Goal: Use online tool/utility: Utilize a website feature to perform a specific function

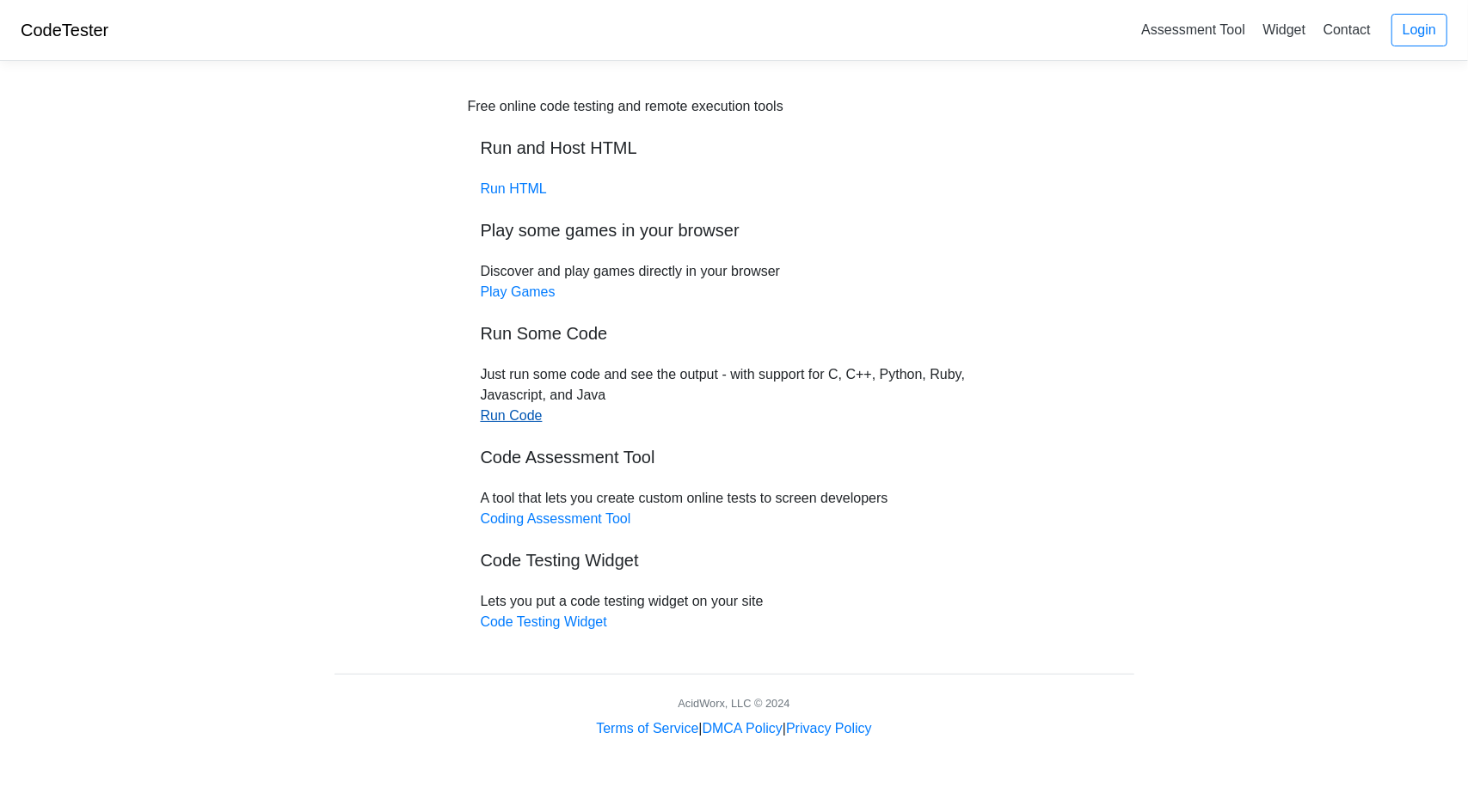
click at [531, 420] on link "Run Code" at bounding box center [512, 416] width 62 height 14
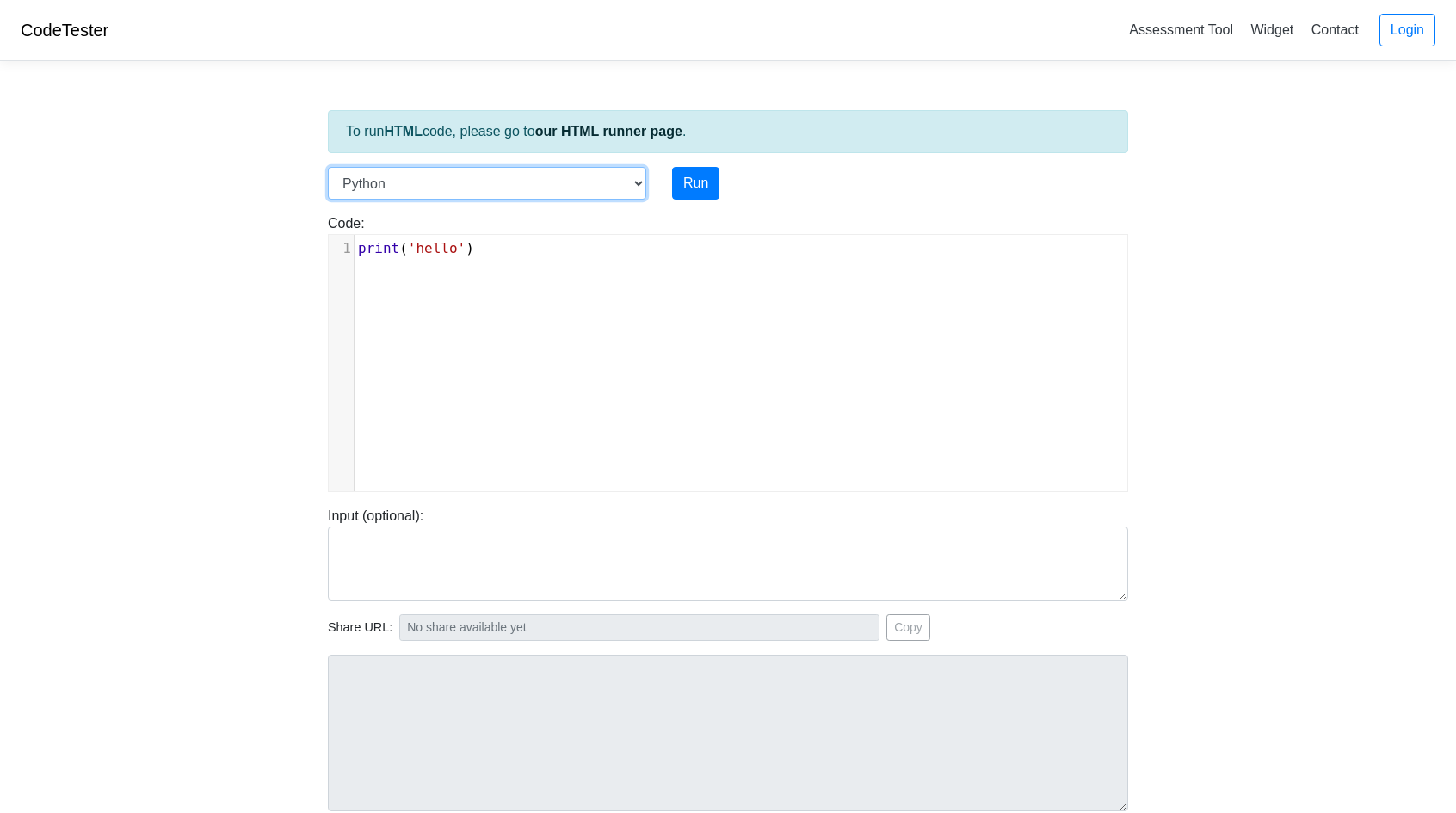
click at [582, 179] on select "C C++ Go Java Javascript Python Ruby" at bounding box center [487, 183] width 318 height 33
select select "java"
click at [328, 167] on select "C C++ Go Java Javascript Python Ruby" at bounding box center [487, 183] width 318 height 33
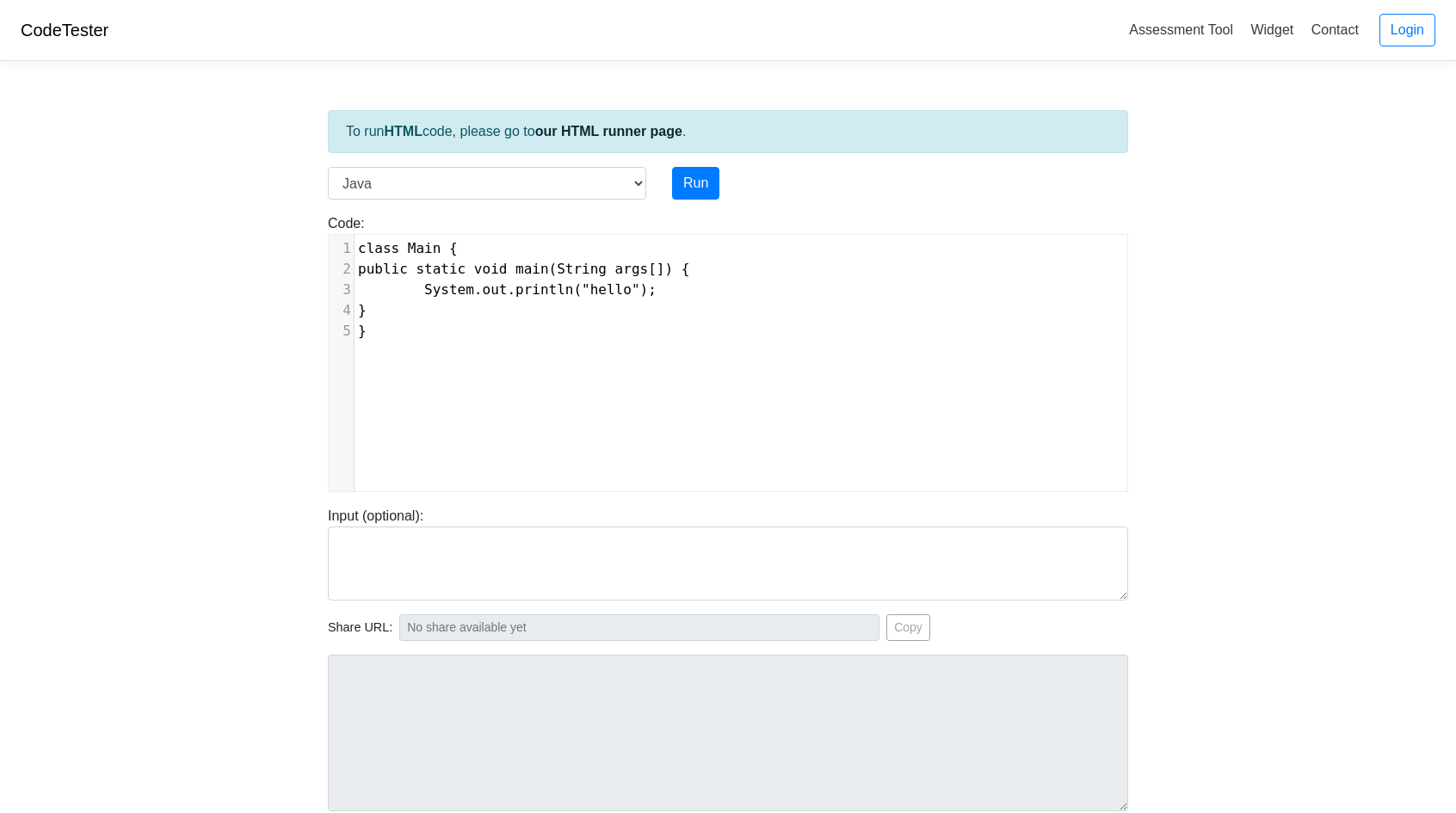
scroll to position [7, 0]
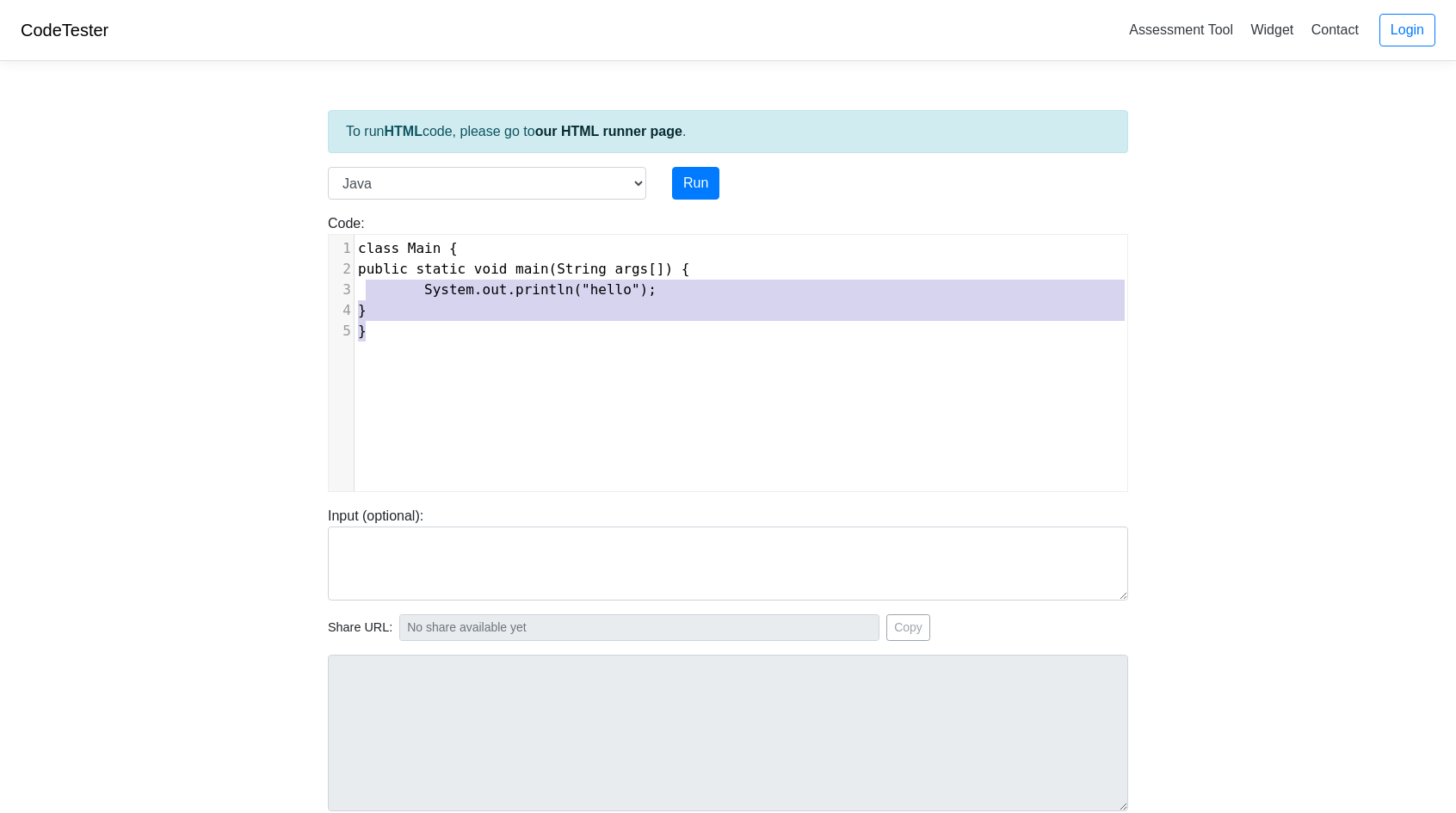
type textarea "public static void main(String args[]) { System.out.println("hello"); } }"
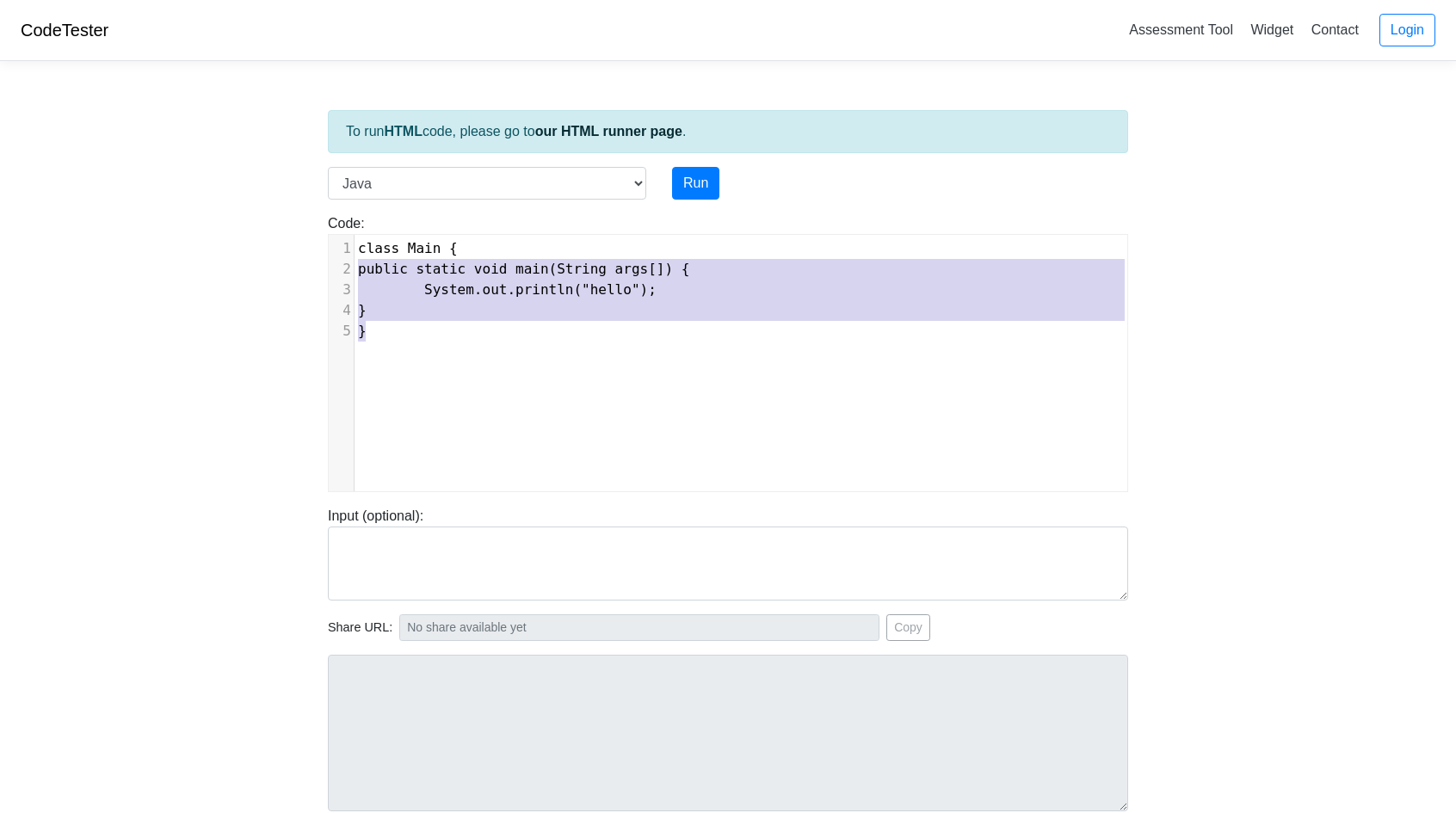
drag, startPoint x: 565, startPoint y: 341, endPoint x: 352, endPoint y: 275, distance: 223.0
click at [352, 275] on div "x 1 class Main { 2 public static void main(String args[]) { 3 System.out.printl…" at bounding box center [741, 375] width 824 height 282
click at [459, 330] on pre "}" at bounding box center [747, 331] width 786 height 21
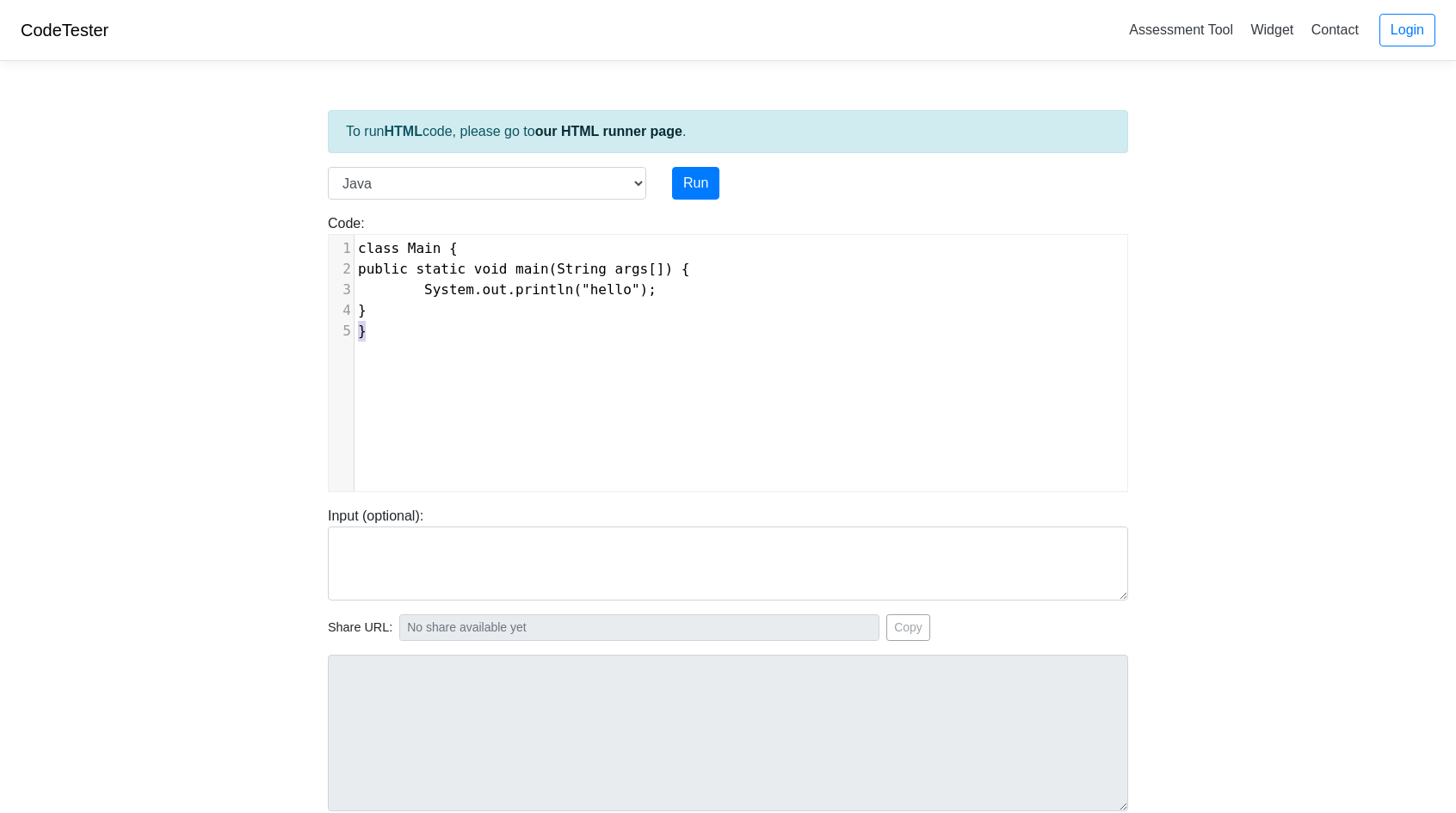
type textarea "class Main { public static void main(String args[]) { System.out.println("hello…"
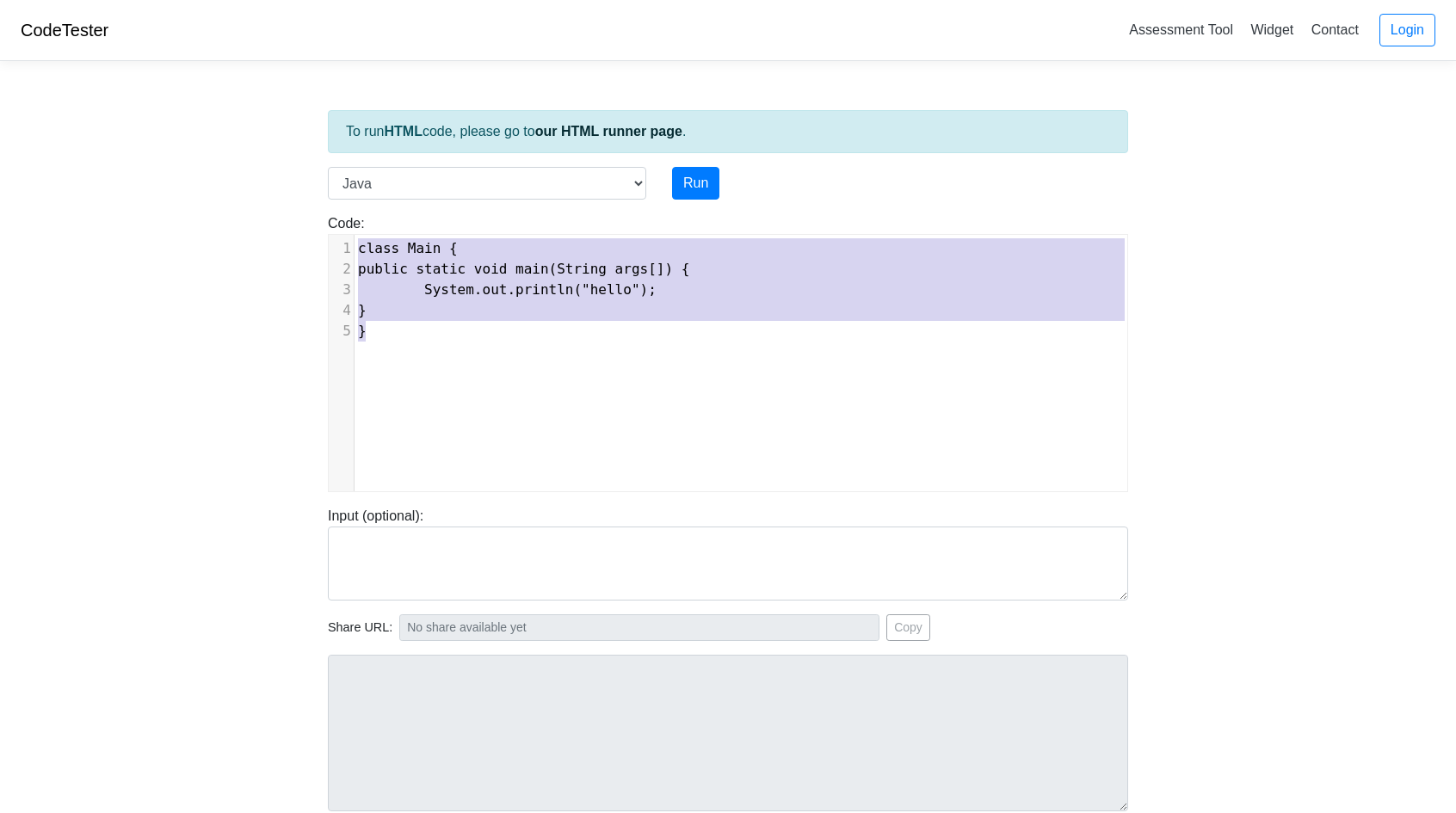
drag, startPoint x: 442, startPoint y: 333, endPoint x: 376, endPoint y: 239, distance: 114.9
click at [354, 246] on div "1 class Main { 2 public static void main(String args[]) { 3 System.out.println(…" at bounding box center [747, 290] width 786 height 103
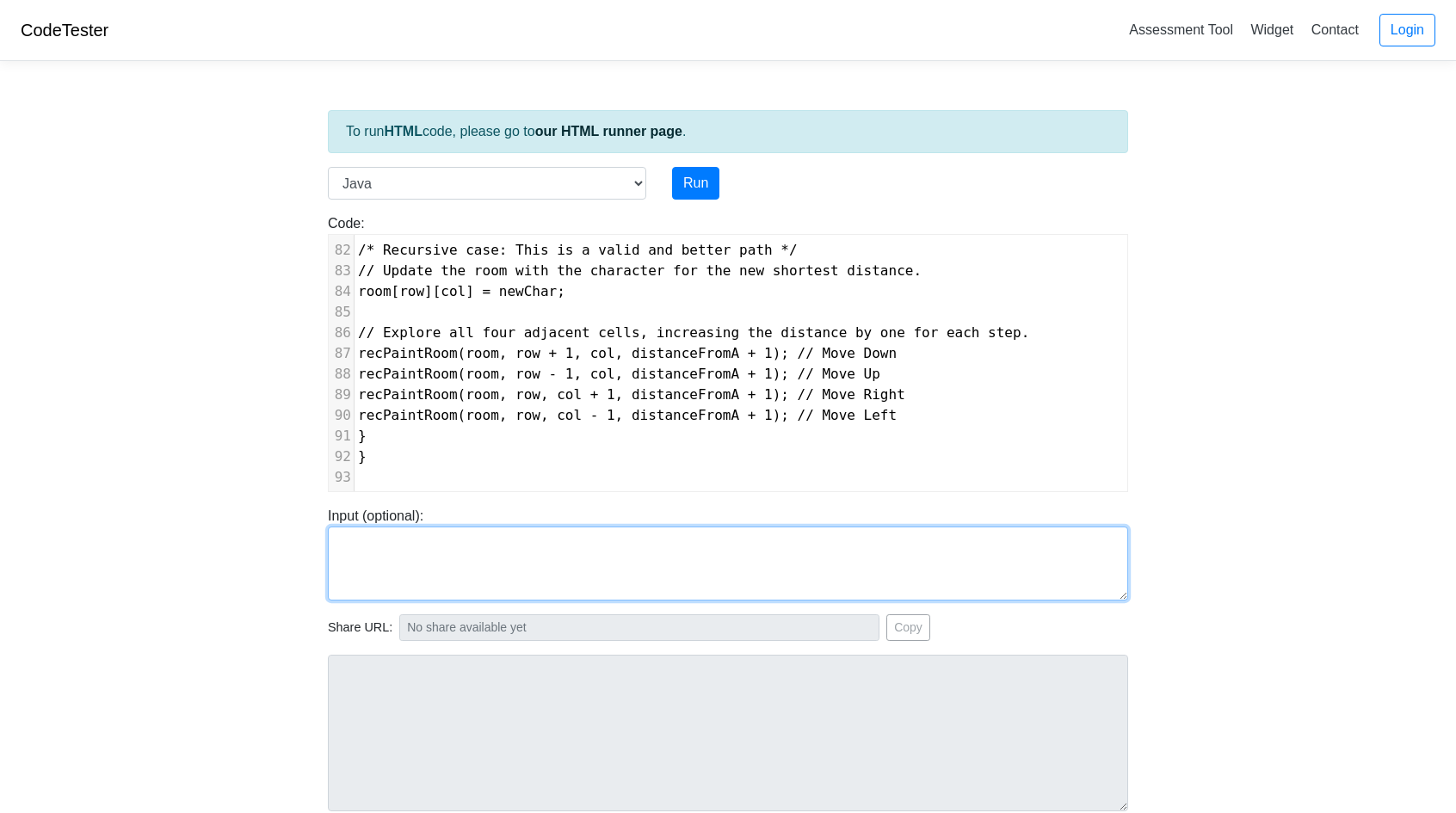
click at [373, 567] on textarea at bounding box center [728, 564] width 800 height 74
paste textarea "##### #A..# ###.# #...# #####"
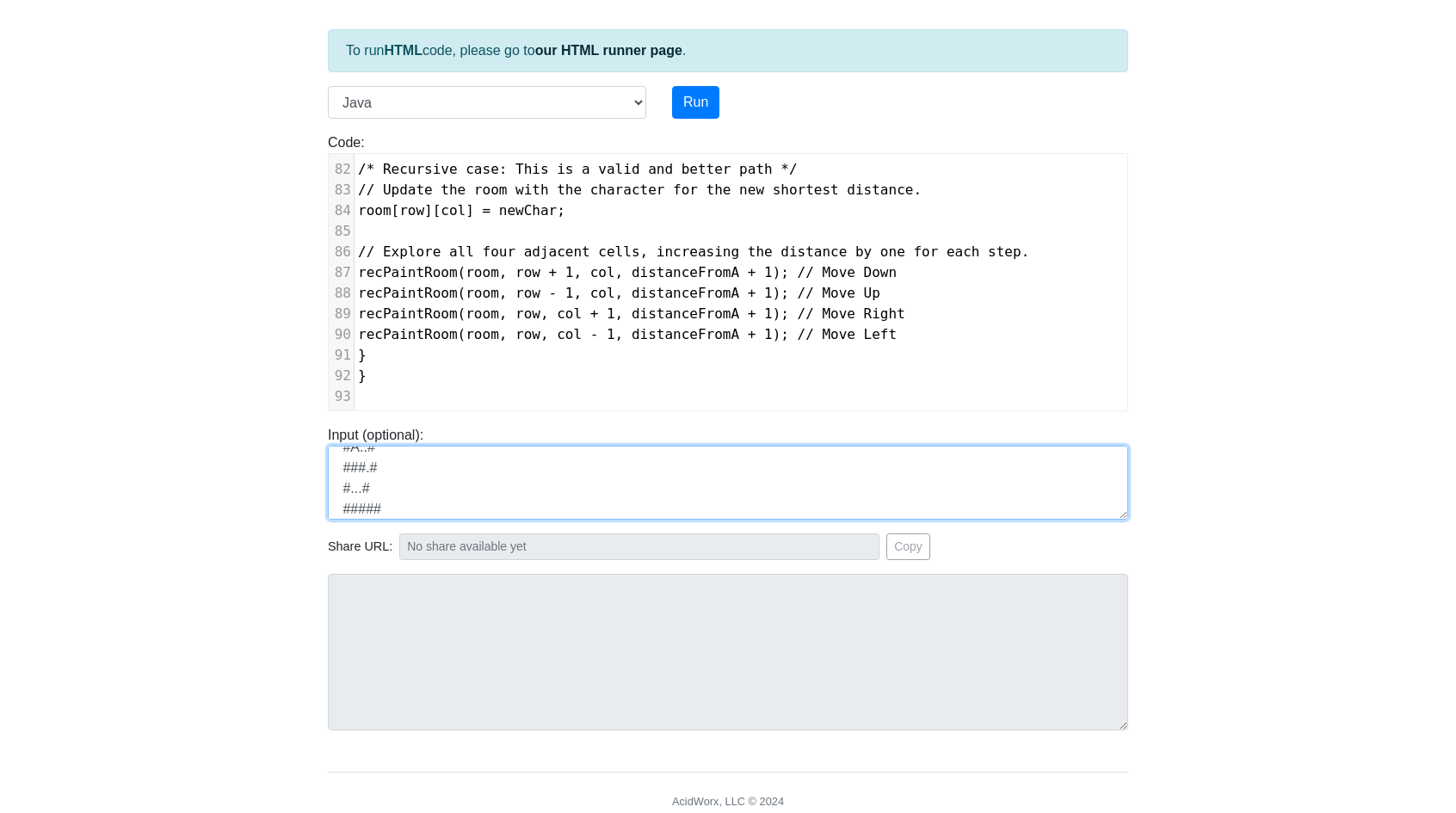
scroll to position [86, 0]
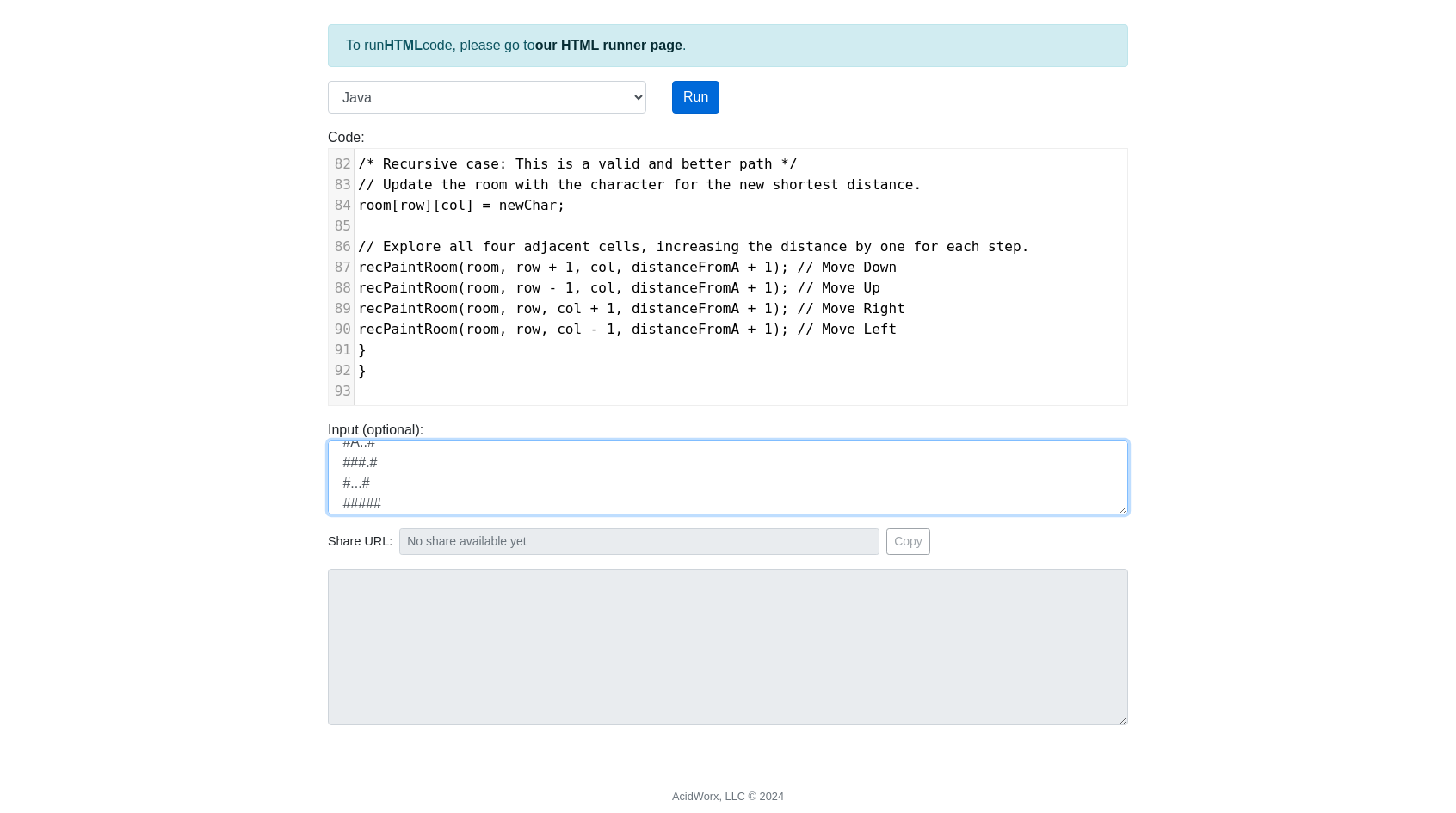
type textarea "##### #A..# ###.# #...# #####"
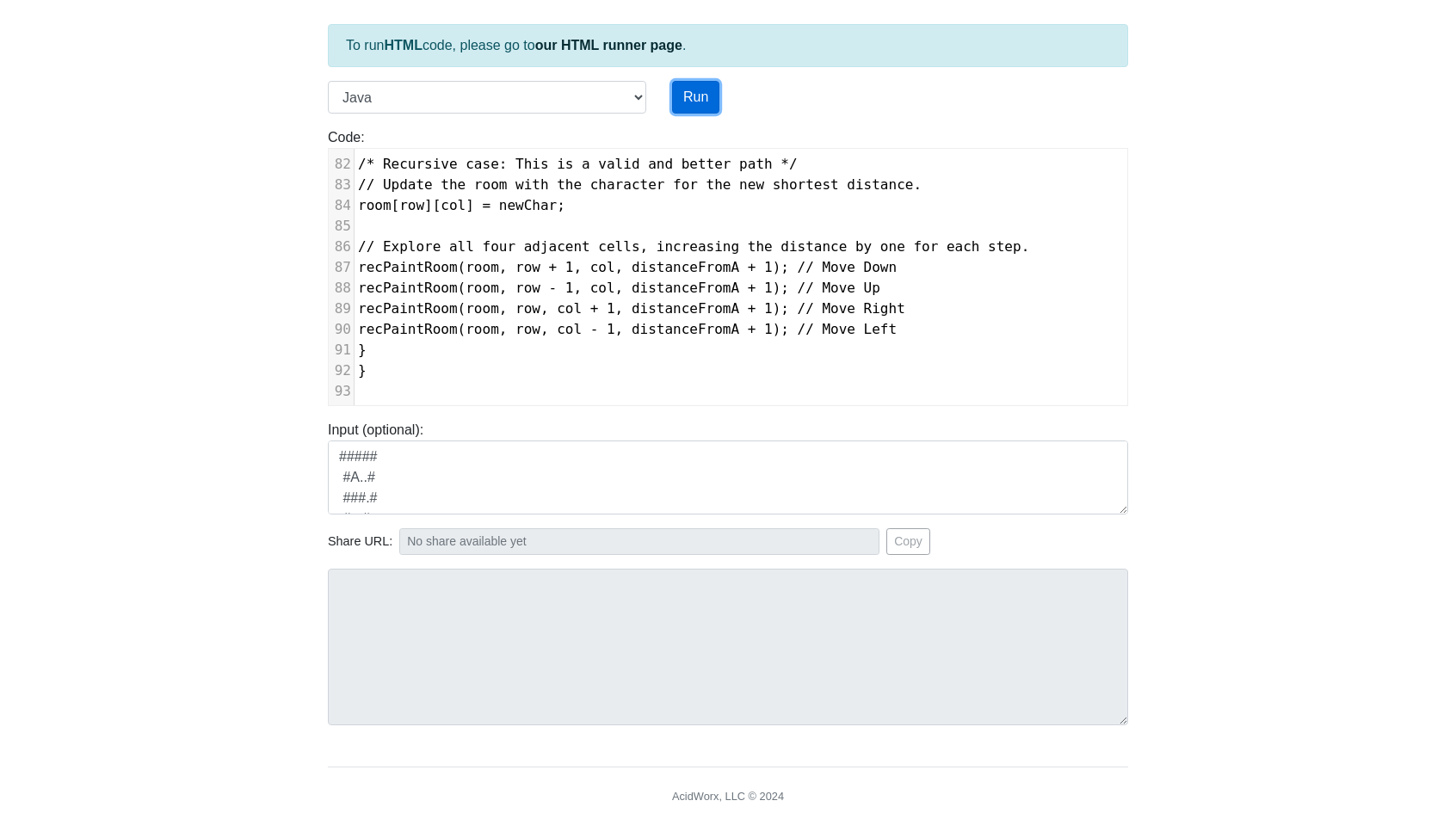
click at [703, 100] on button "Run" at bounding box center [696, 97] width 47 height 33
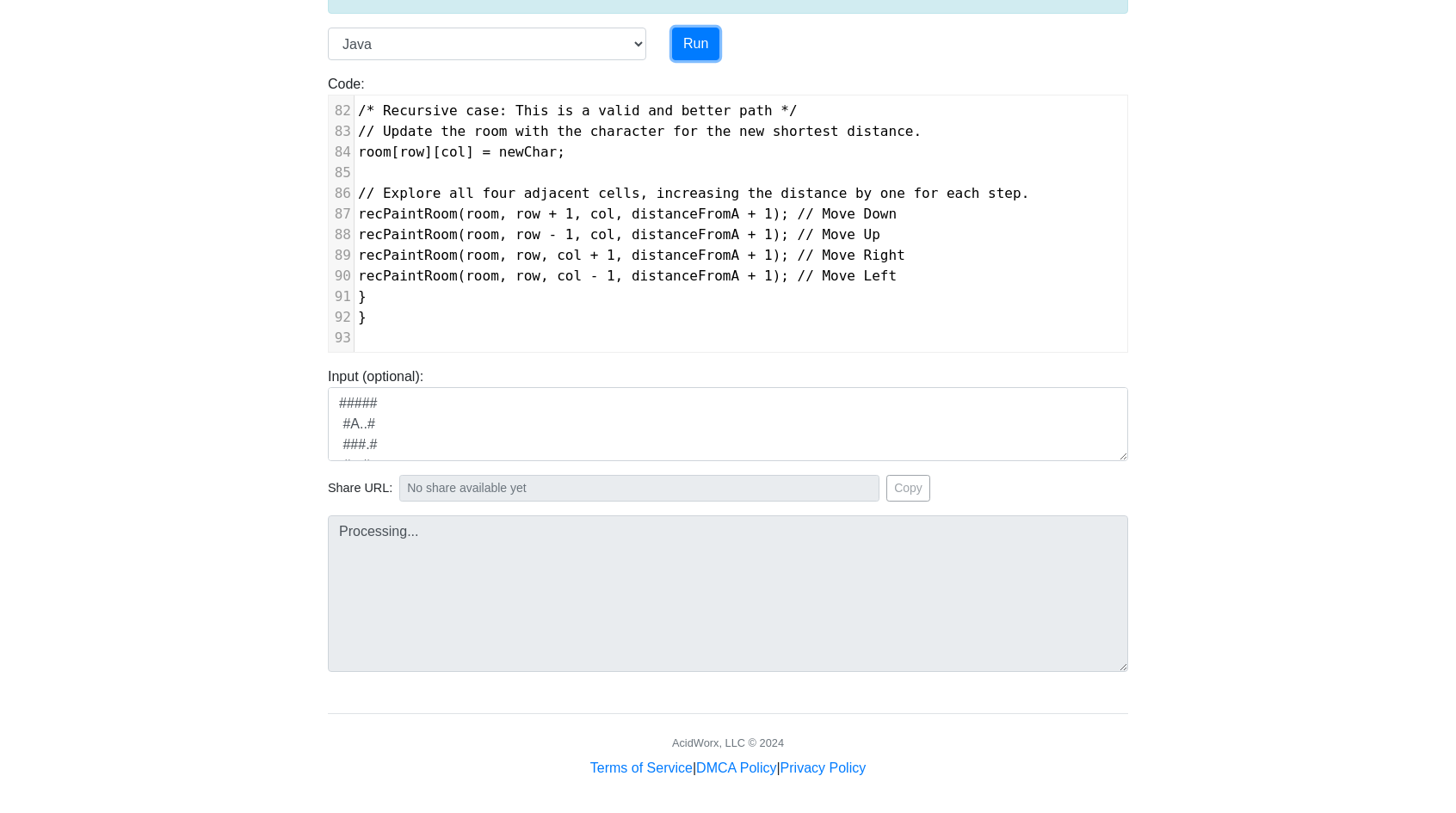
scroll to position [143, 0]
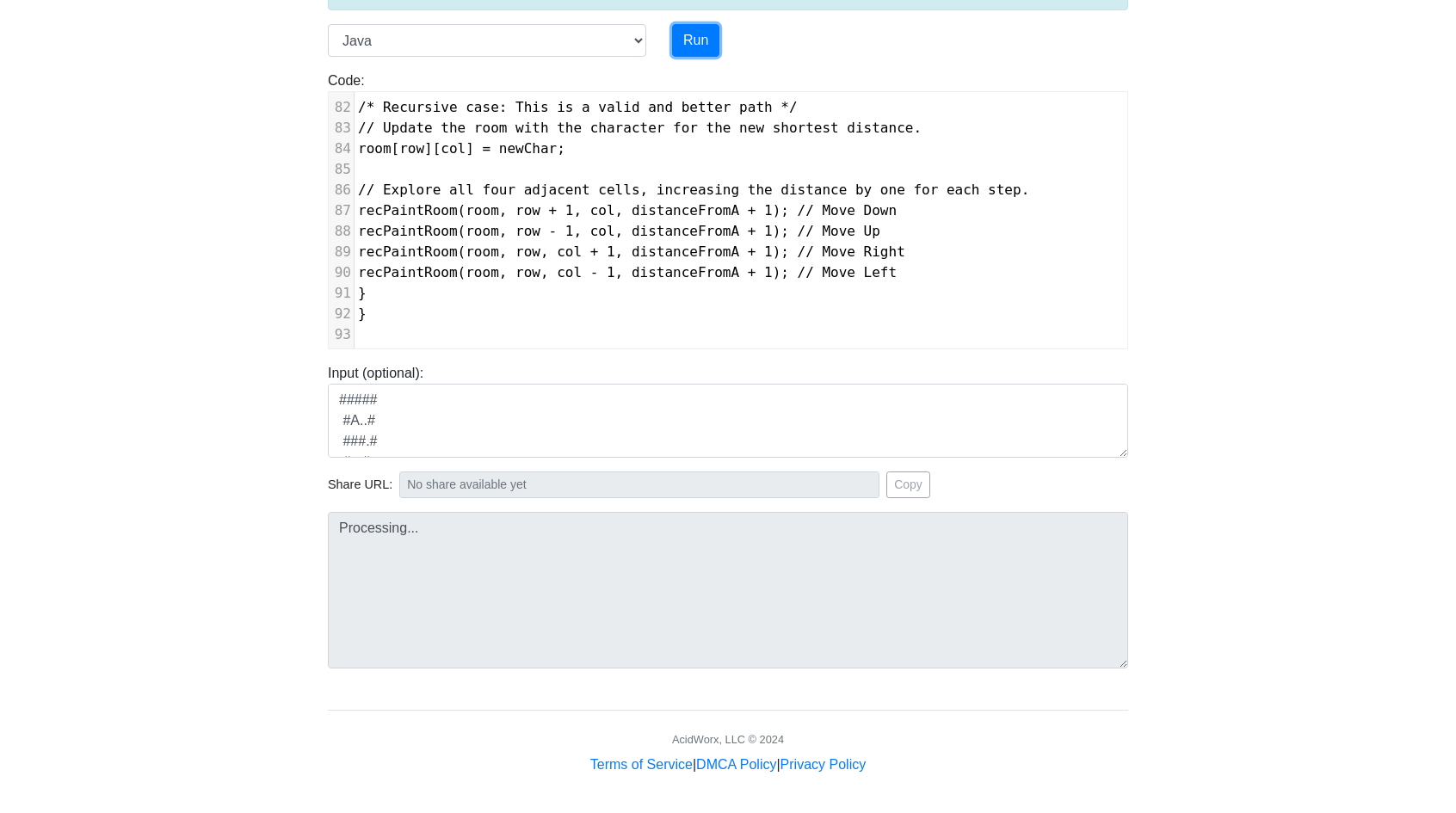
type input "https://codetester.io/runner?s=oQXdOKvLlR"
type textarea "Submission status: Compilation Error Compile Output: Main.java:6: error: class …"
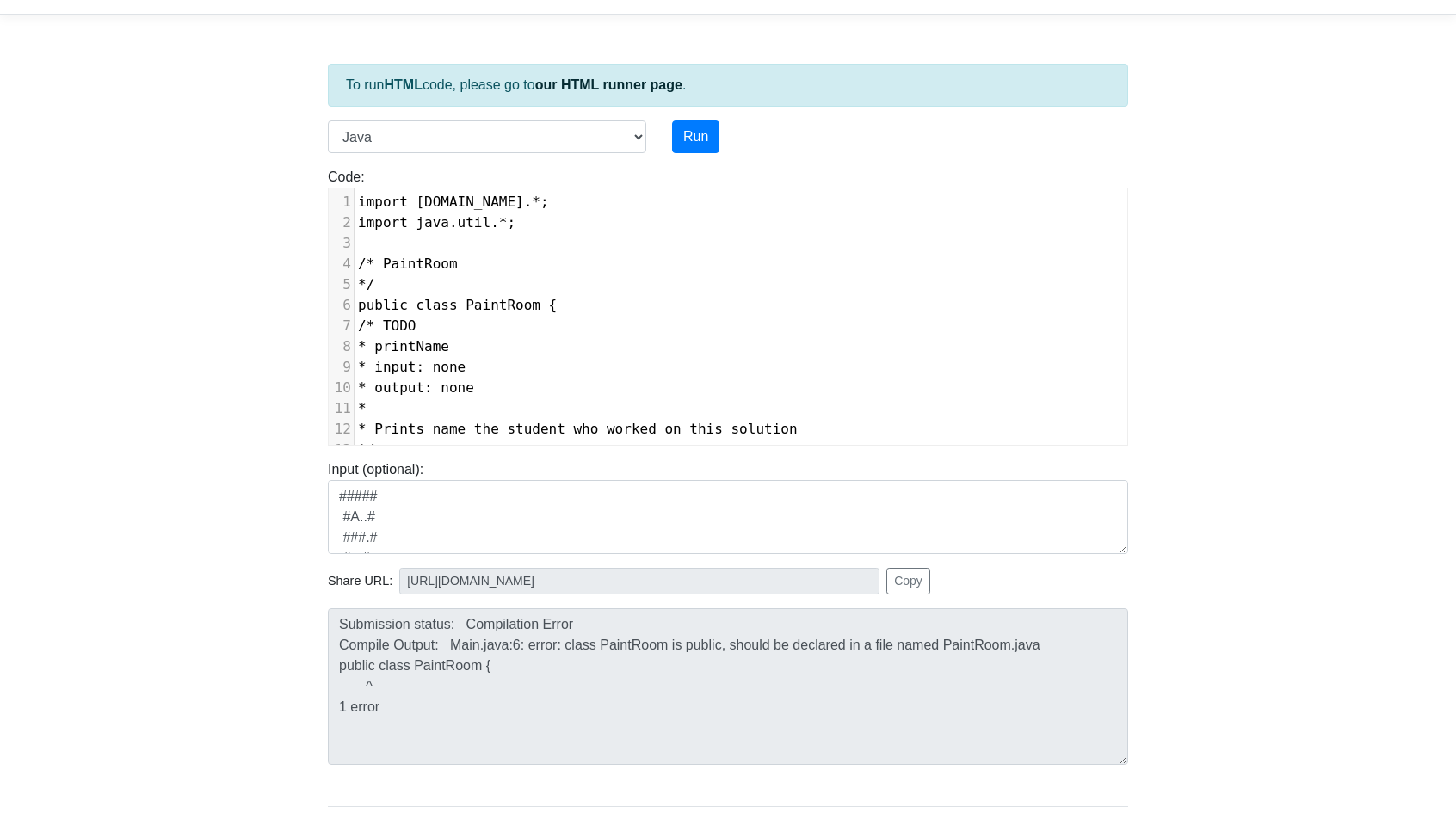
scroll to position [0, 0]
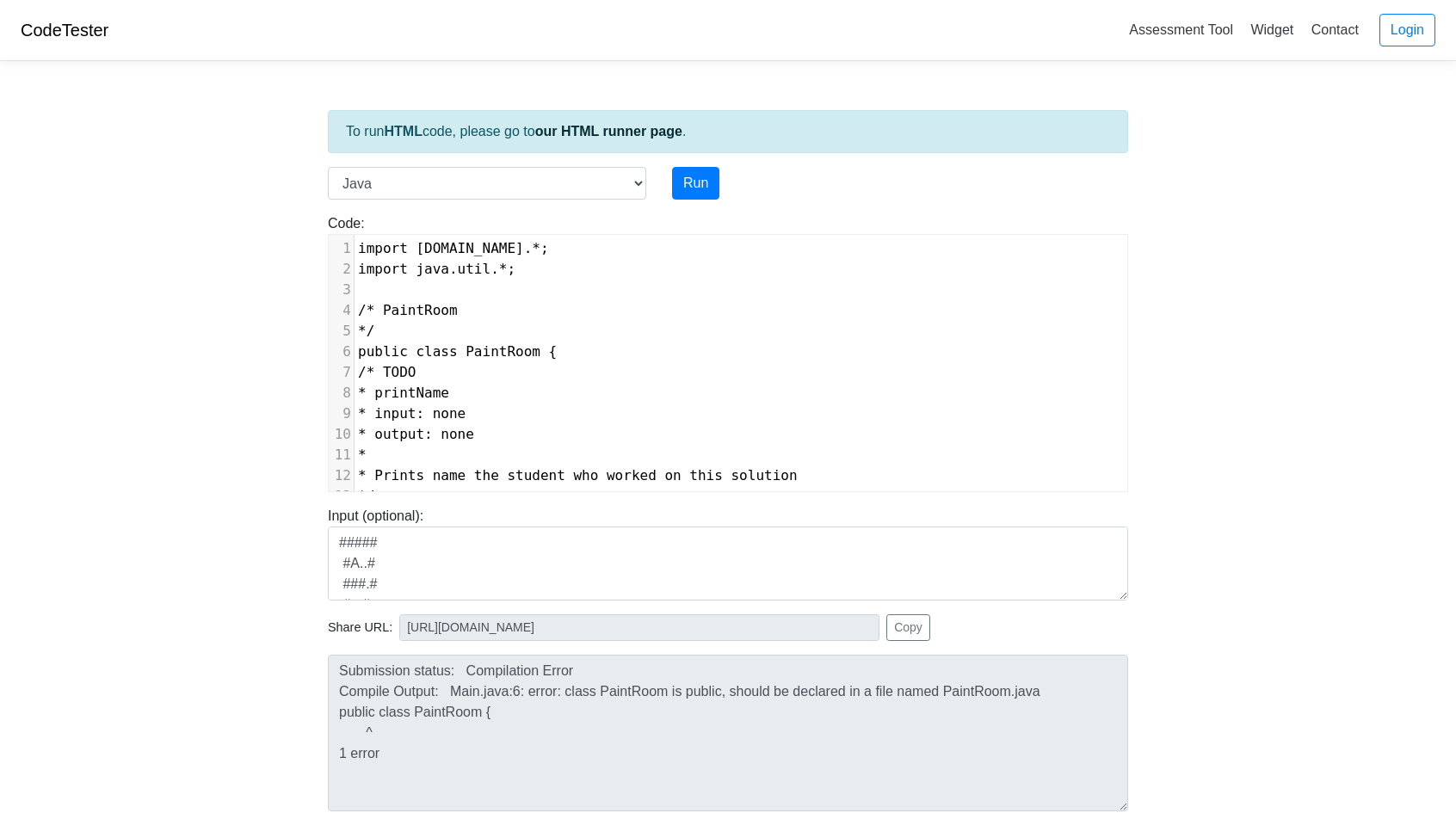
click at [356, 248] on pre "import [DOMAIN_NAME].*;" at bounding box center [929, 248] width 1149 height 21
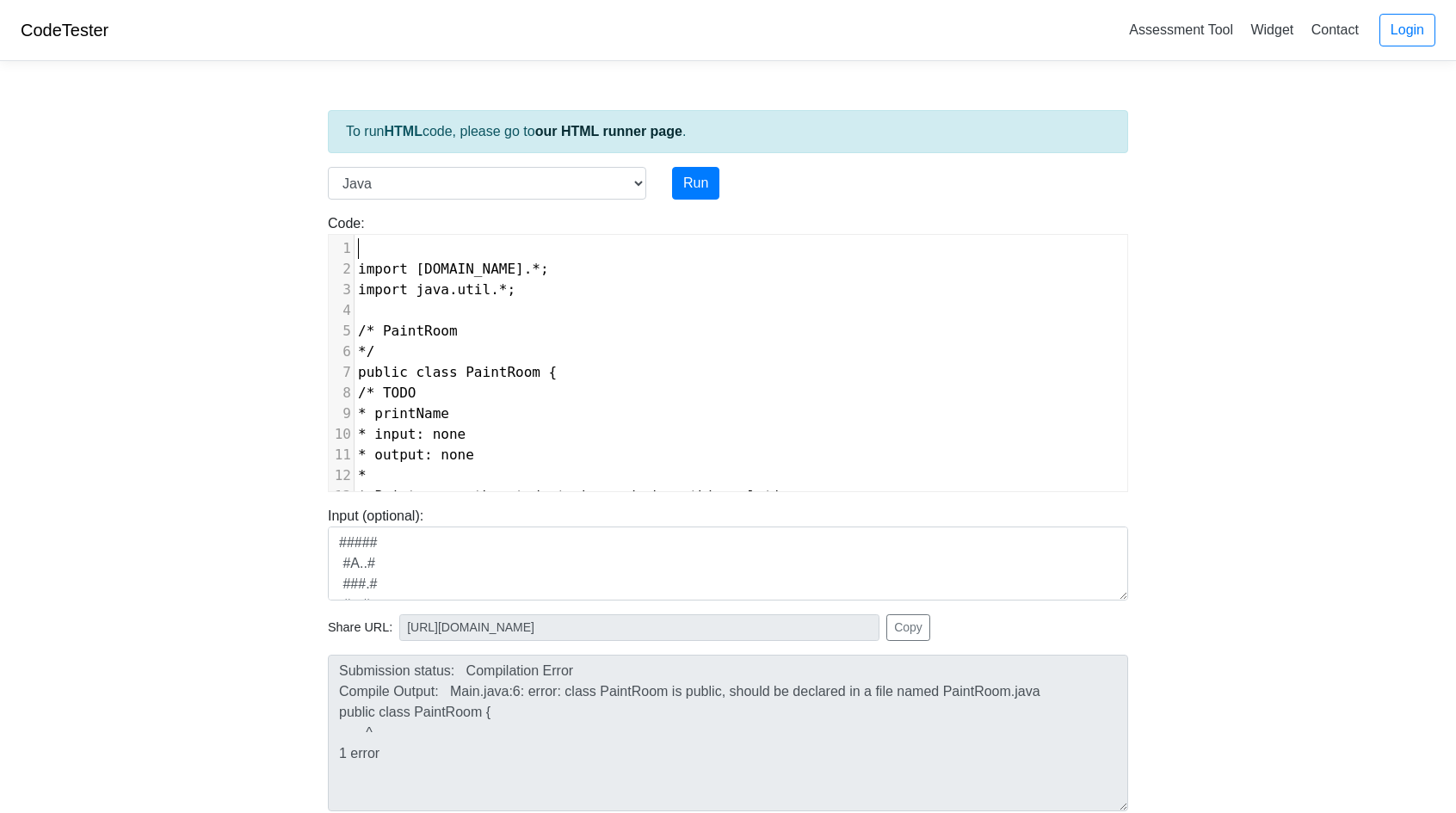
scroll to position [1846, 0]
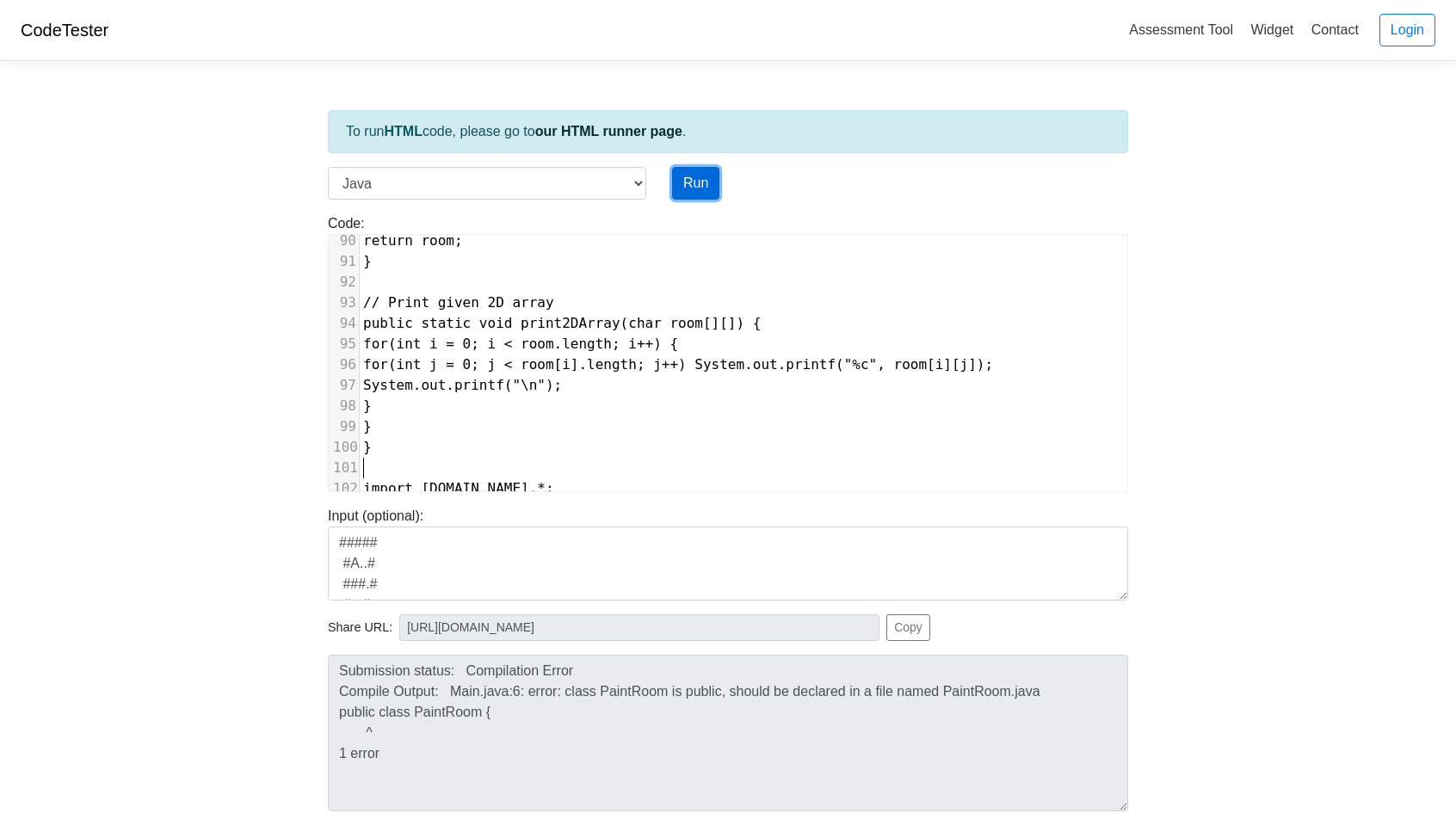
click at [697, 177] on button "Run" at bounding box center [696, 183] width 47 height 33
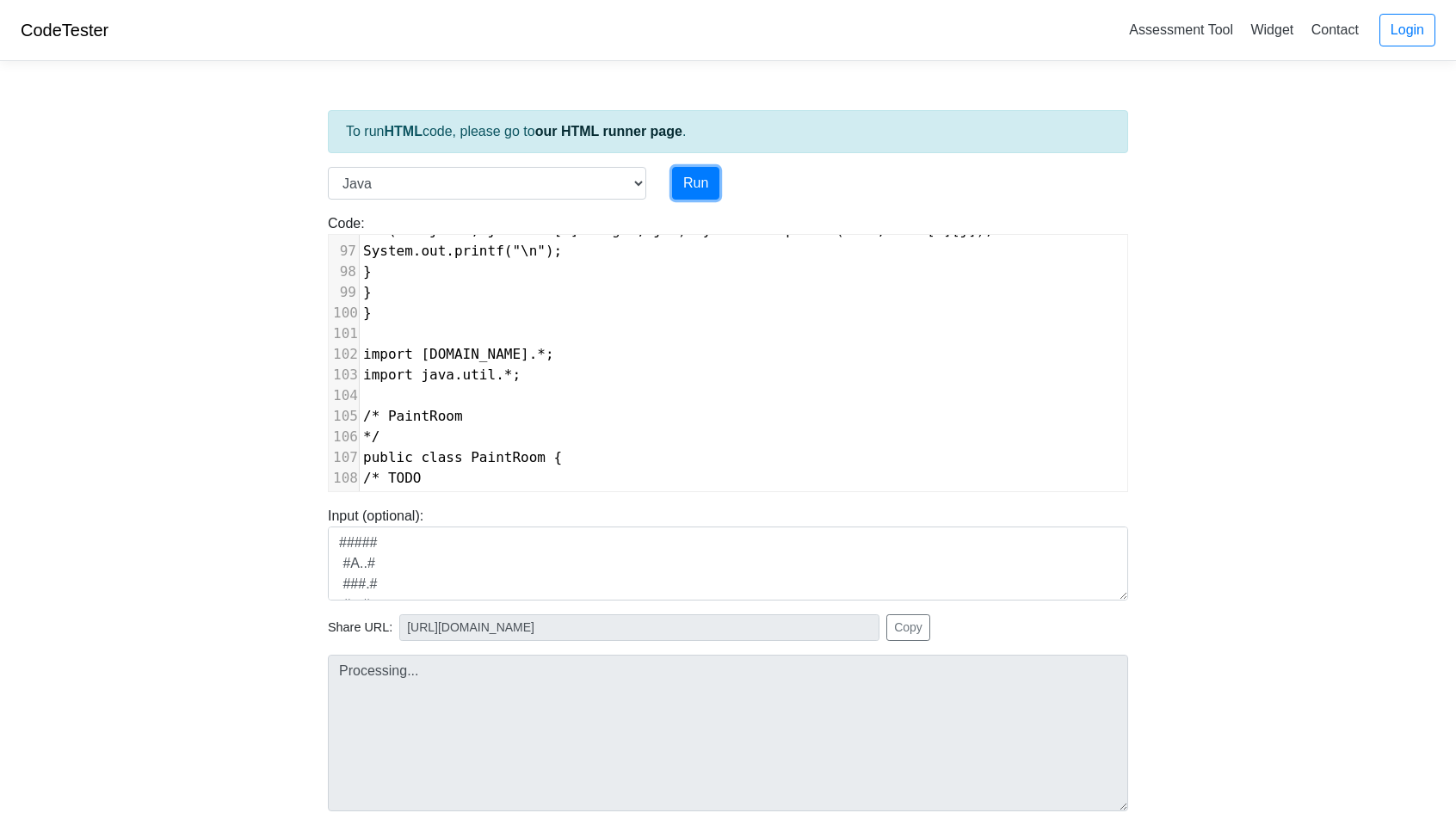
scroll to position [2018, 0]
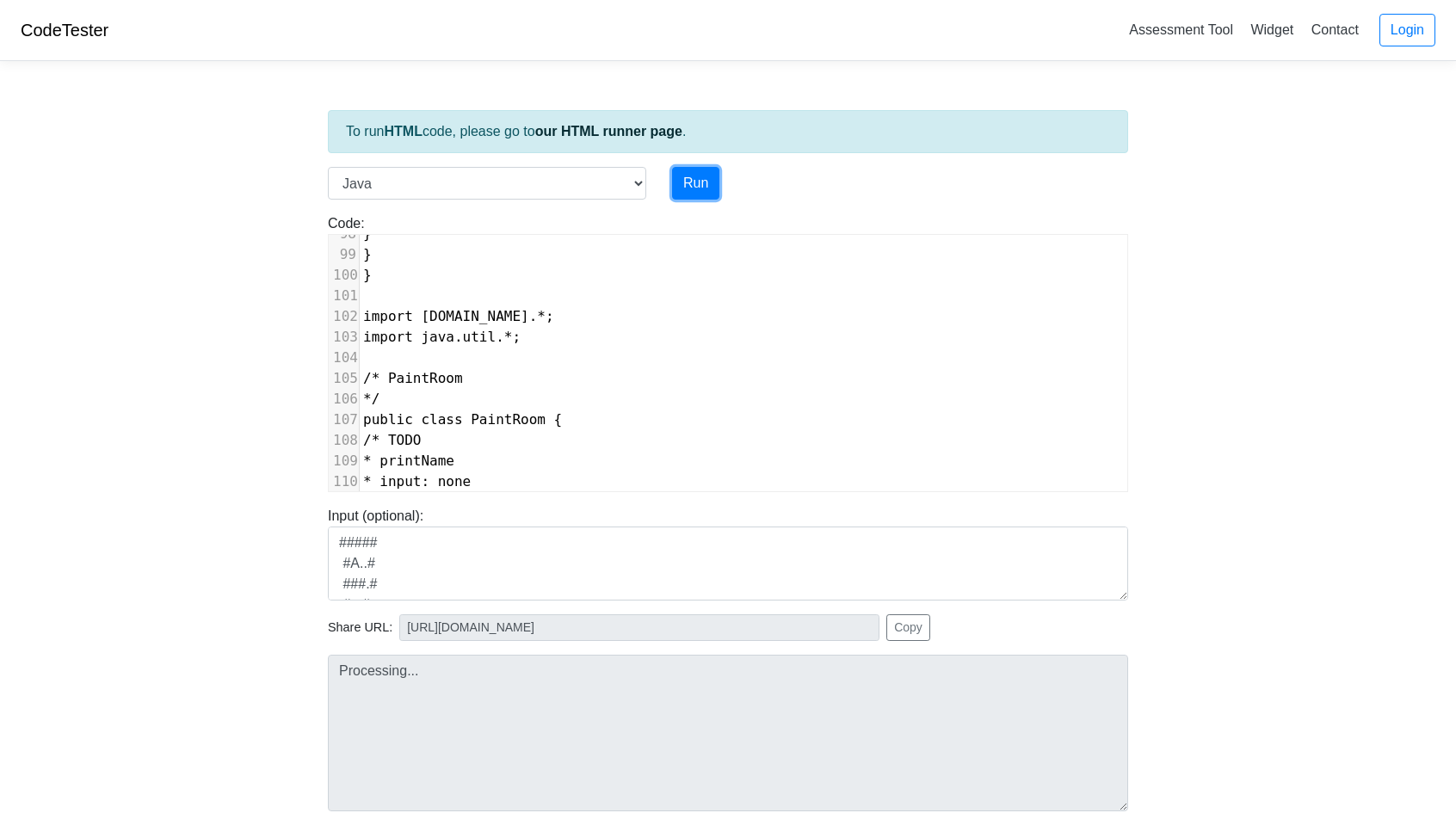
type input "https://codetester.io/runner?s=gVXBB7ZZXQ"
type textarea "Submission status: Compilation Error Compile Output: Main.java:102: error: clas…"
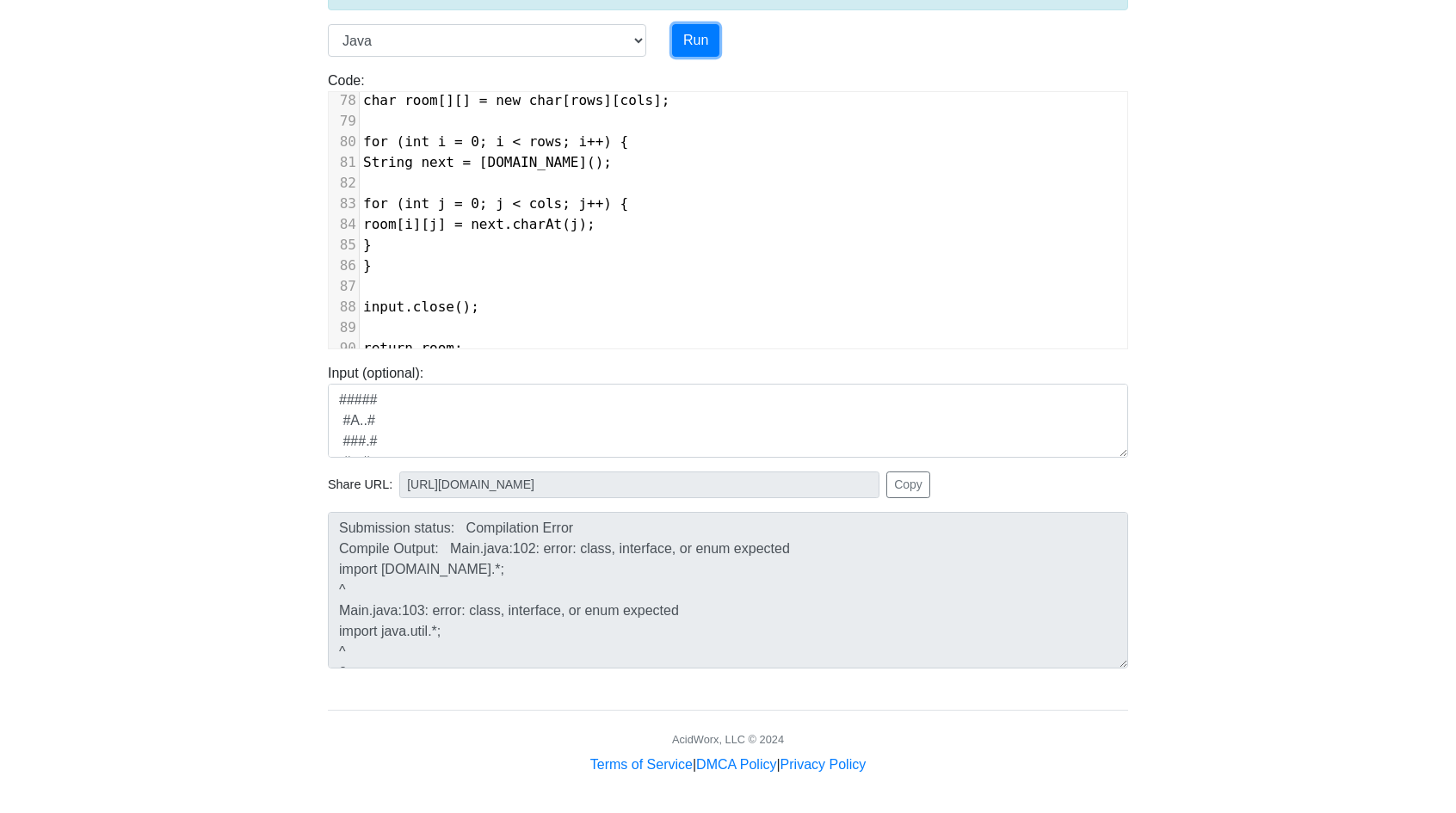
scroll to position [1502, 0]
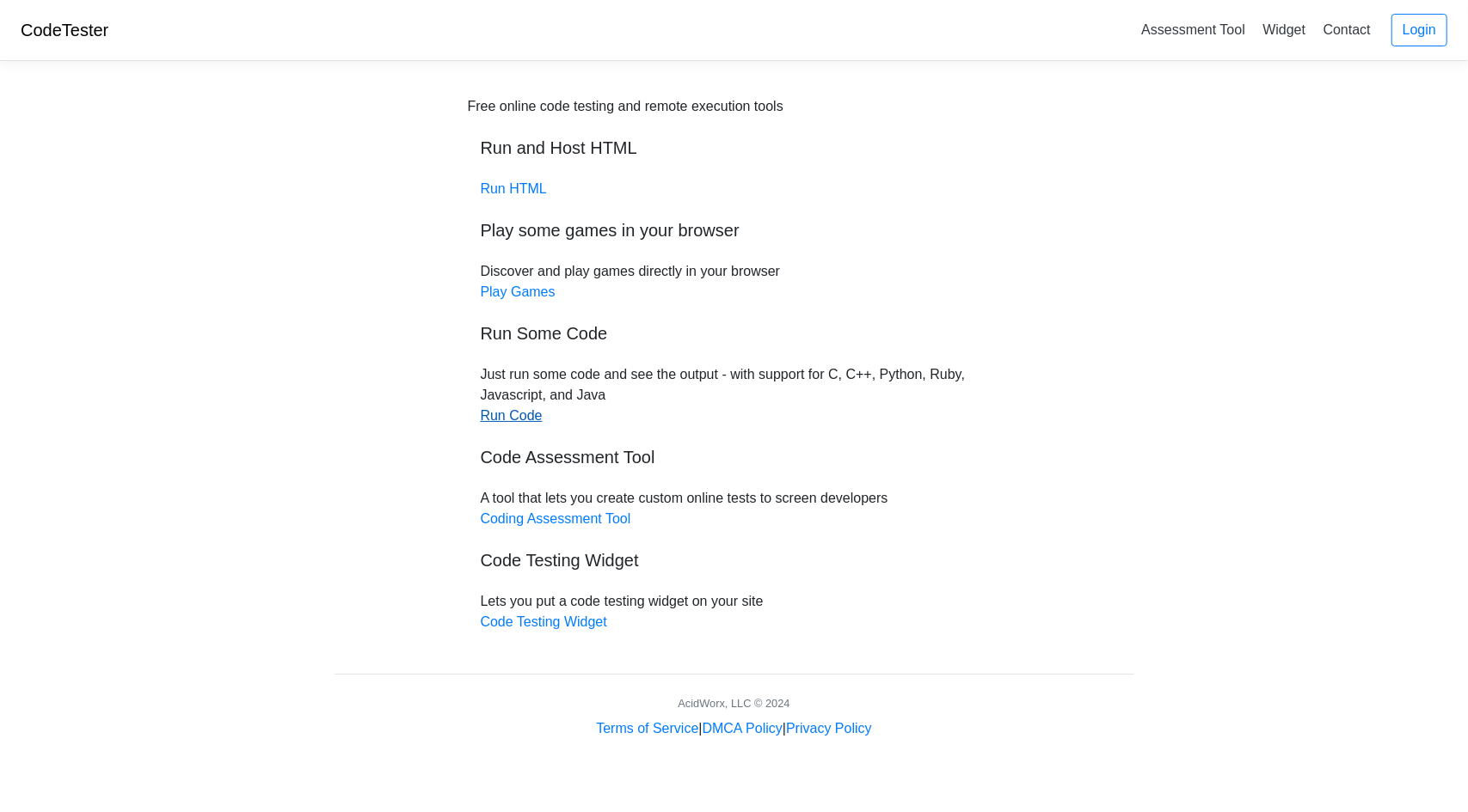
click at [507, 423] on link "Run Code" at bounding box center [512, 416] width 62 height 14
click at [568, 626] on link "Code Testing Widget" at bounding box center [544, 622] width 127 height 14
click at [534, 416] on link "Run Code" at bounding box center [512, 416] width 62 height 14
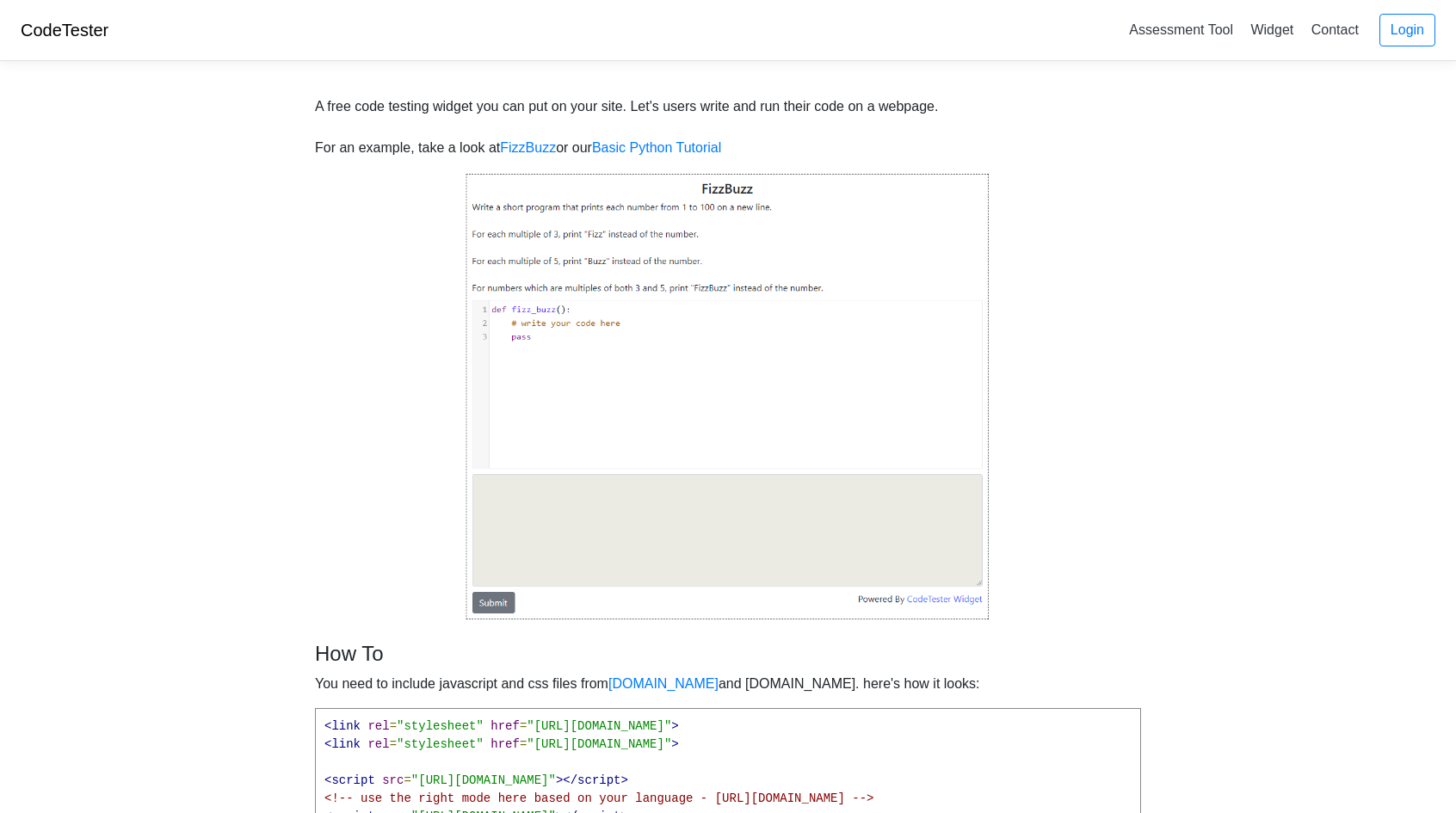
click at [563, 388] on img at bounding box center [728, 397] width 525 height 450
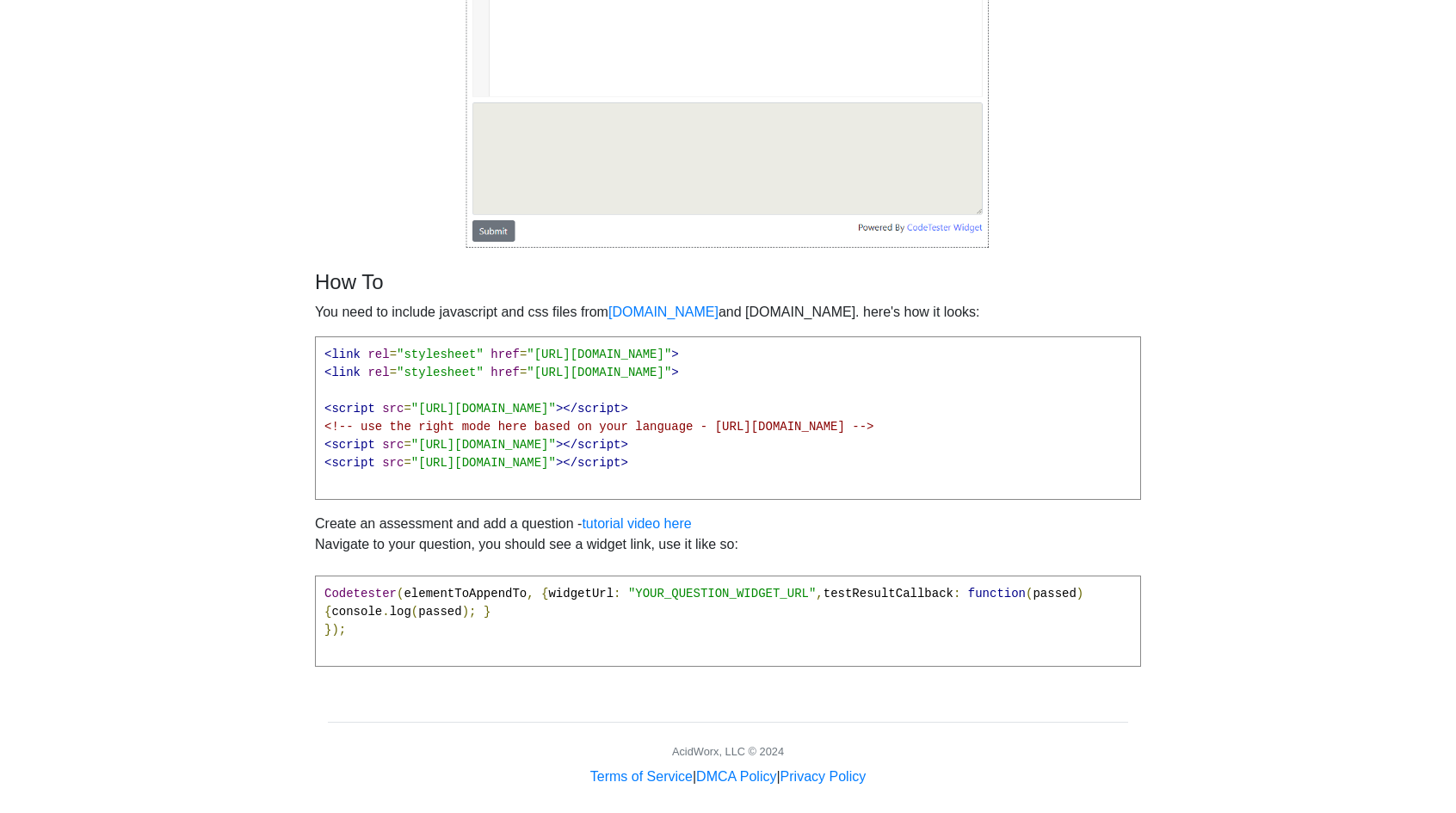
scroll to position [402, 0]
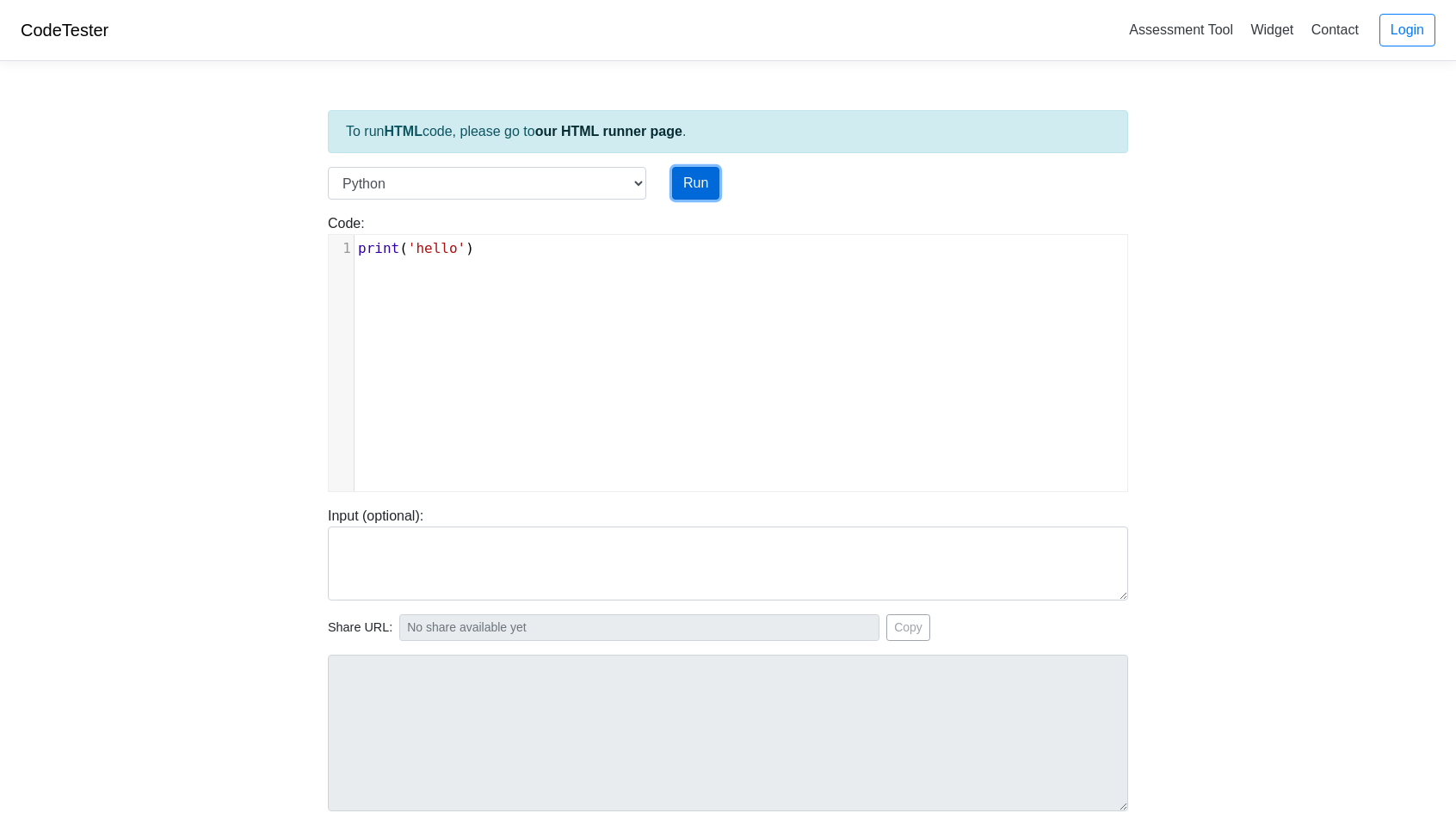
click at [706, 185] on button "Run" at bounding box center [696, 183] width 47 height 33
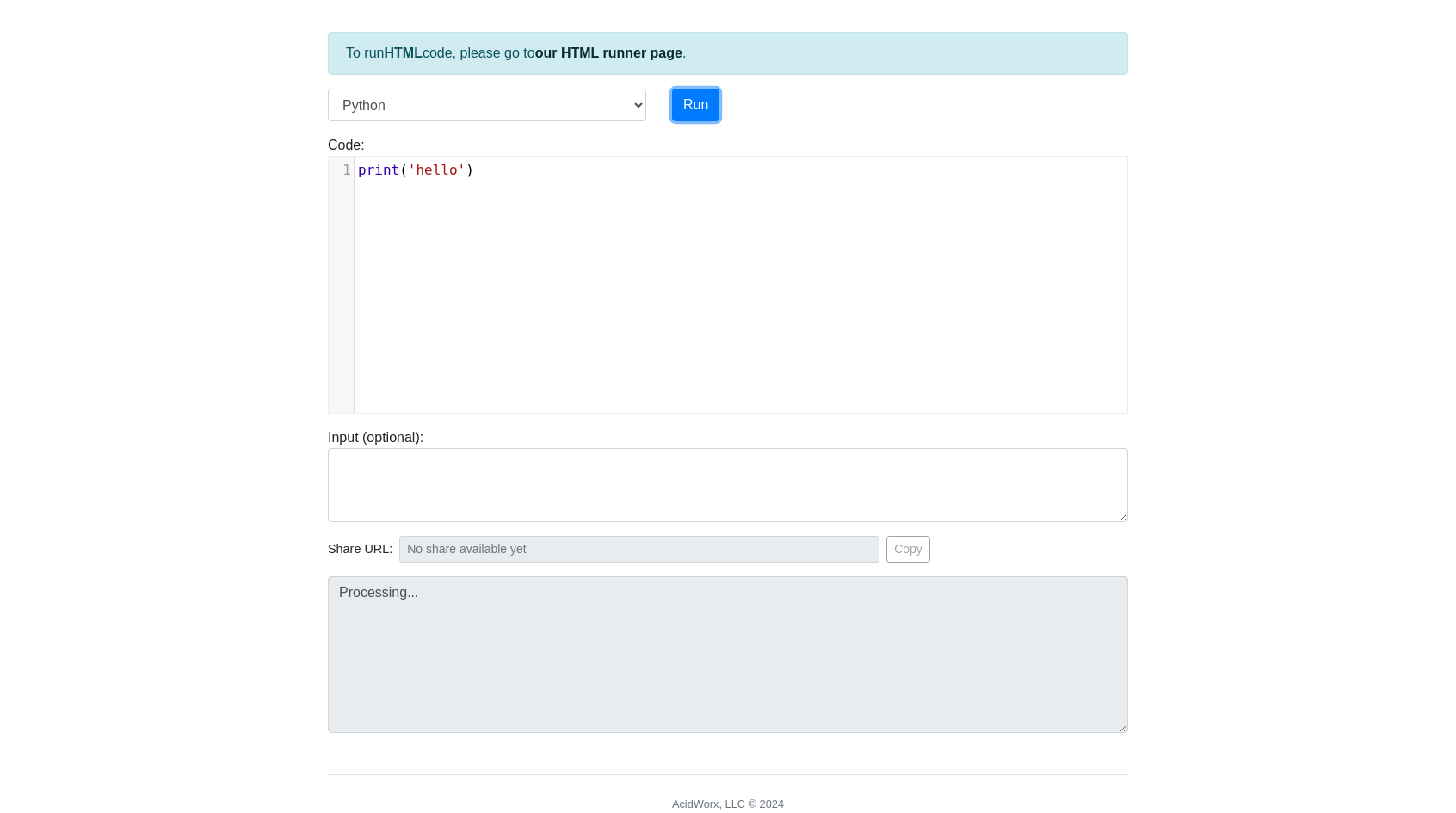
scroll to position [86, 0]
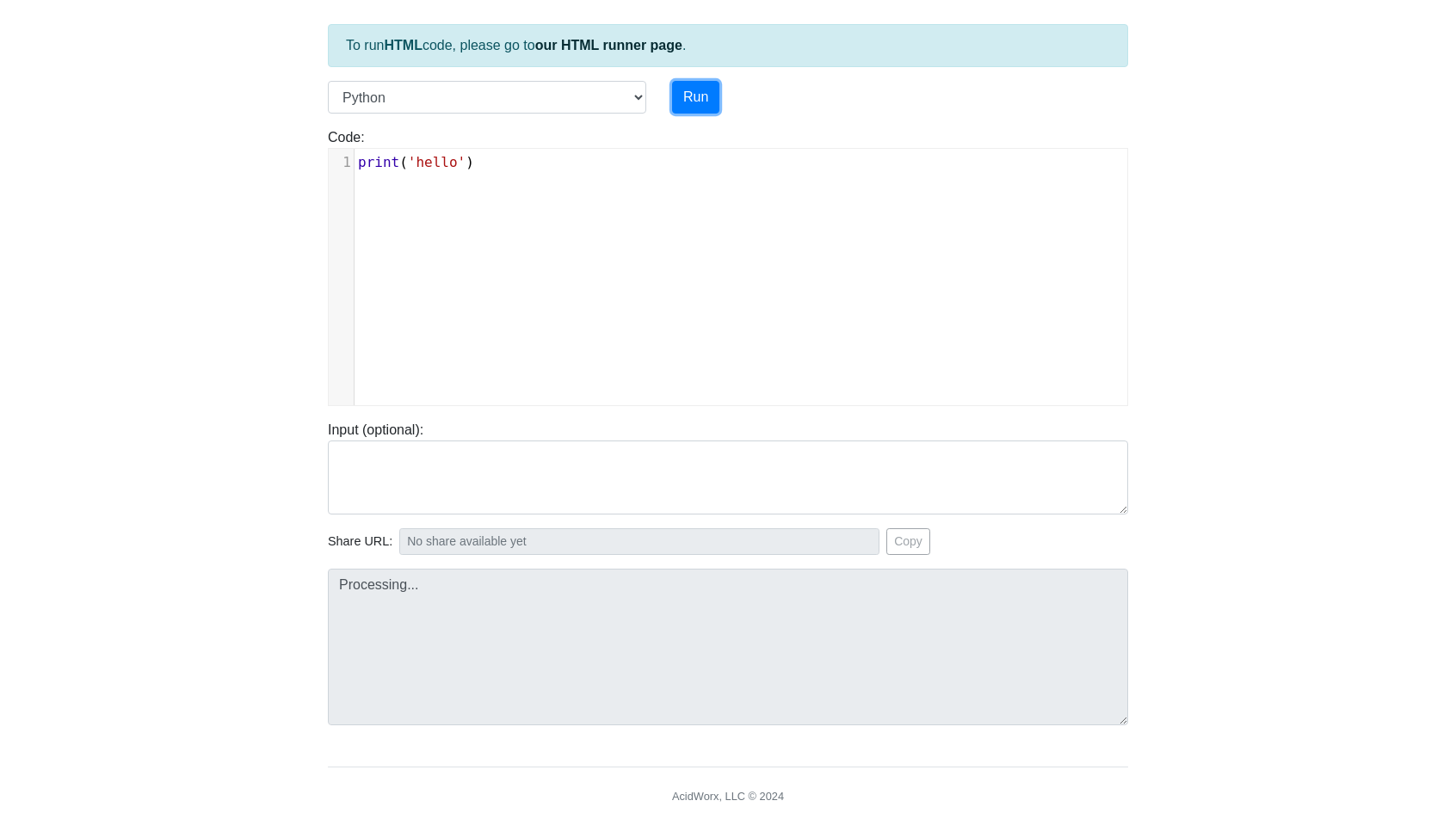
type input "[URL][DOMAIN_NAME]"
type textarea "Stdout: hello"
type textarea "print('hello')"
drag, startPoint x: 568, startPoint y: 180, endPoint x: 344, endPoint y: 142, distance: 227.2
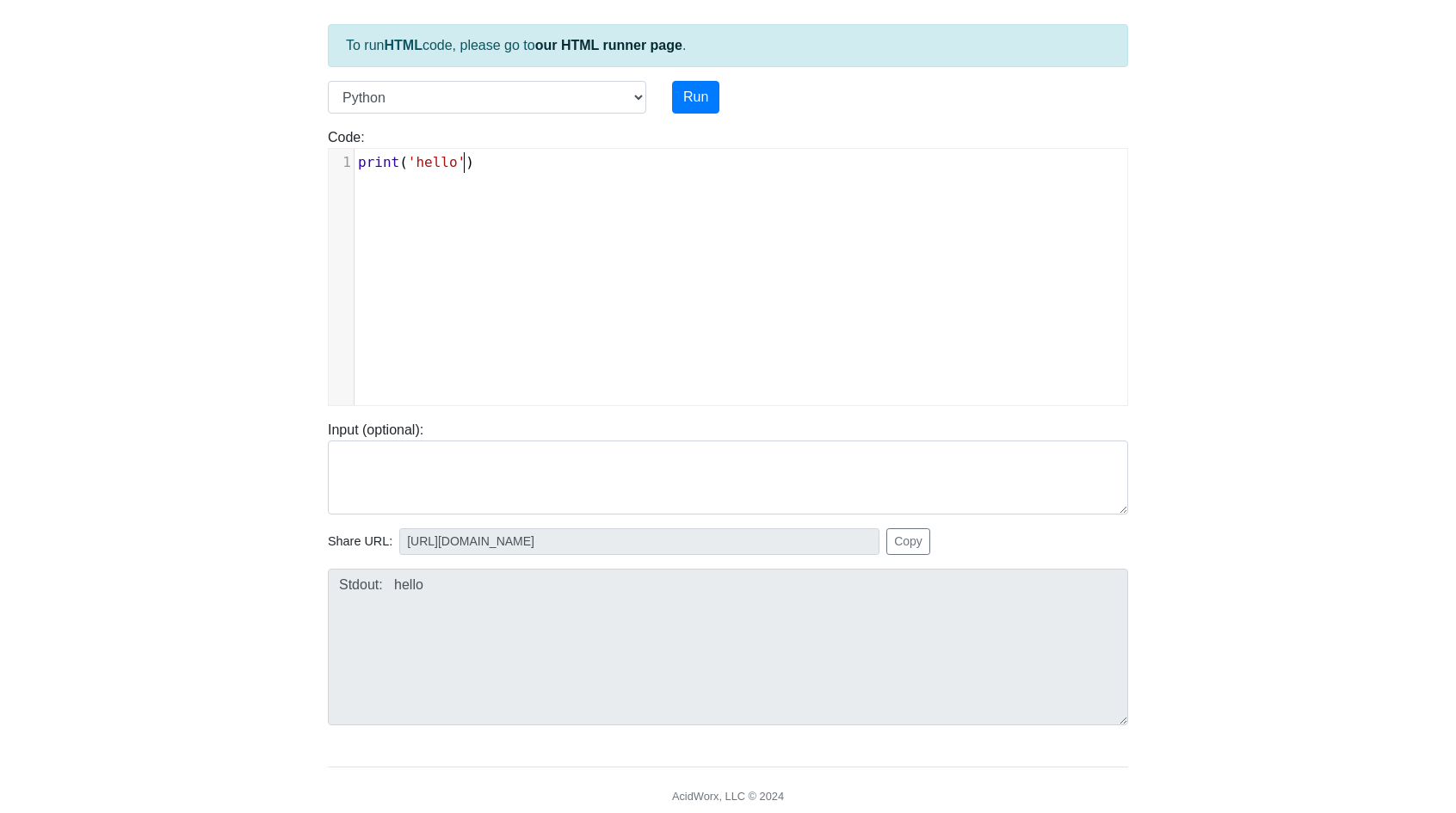
click at [345, 142] on div "Code: print('hello') print('hello') xxxxxxxxxx 1 print ( 'hello' )" at bounding box center [728, 267] width 826 height 279
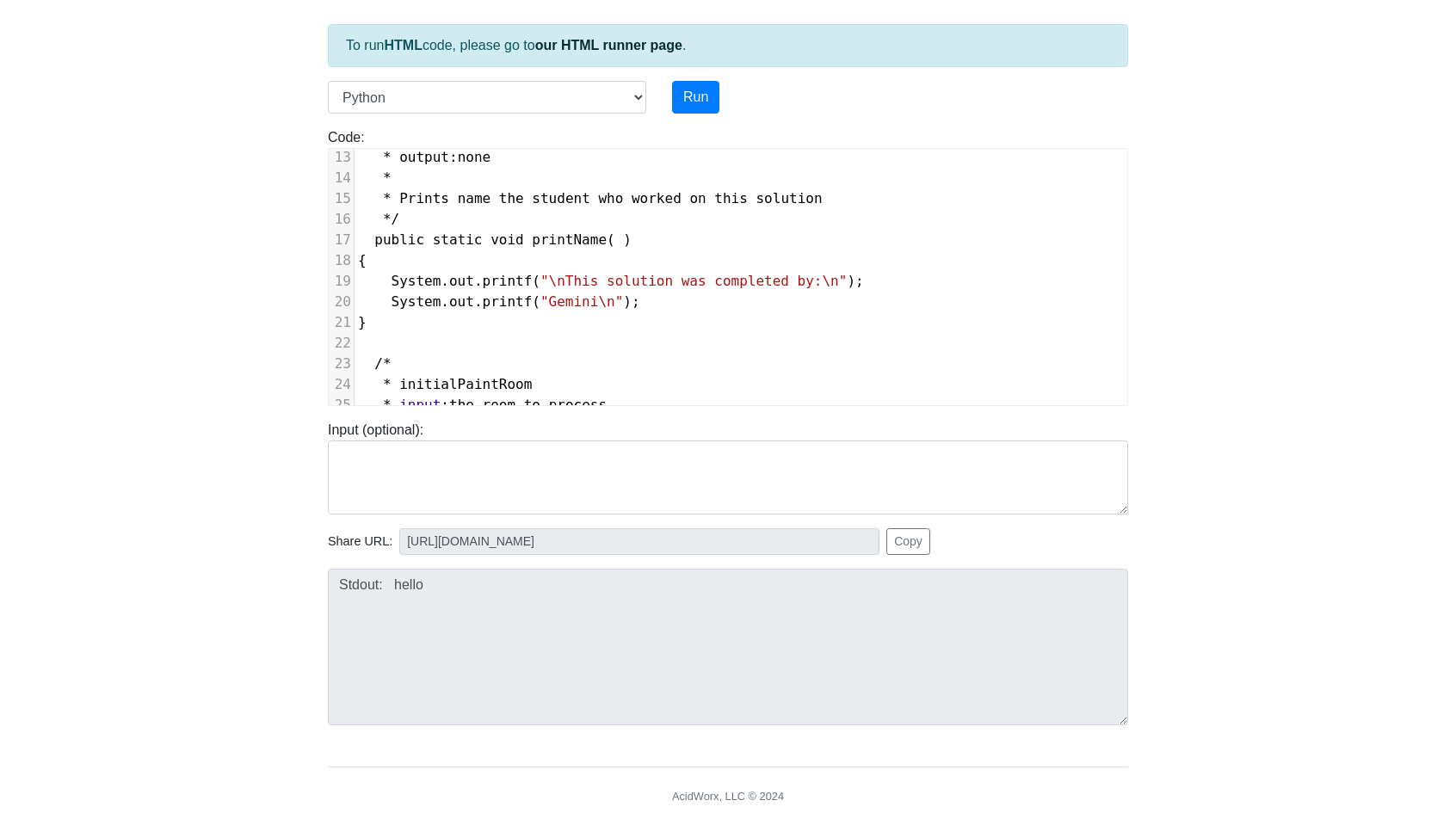
scroll to position [258, 0]
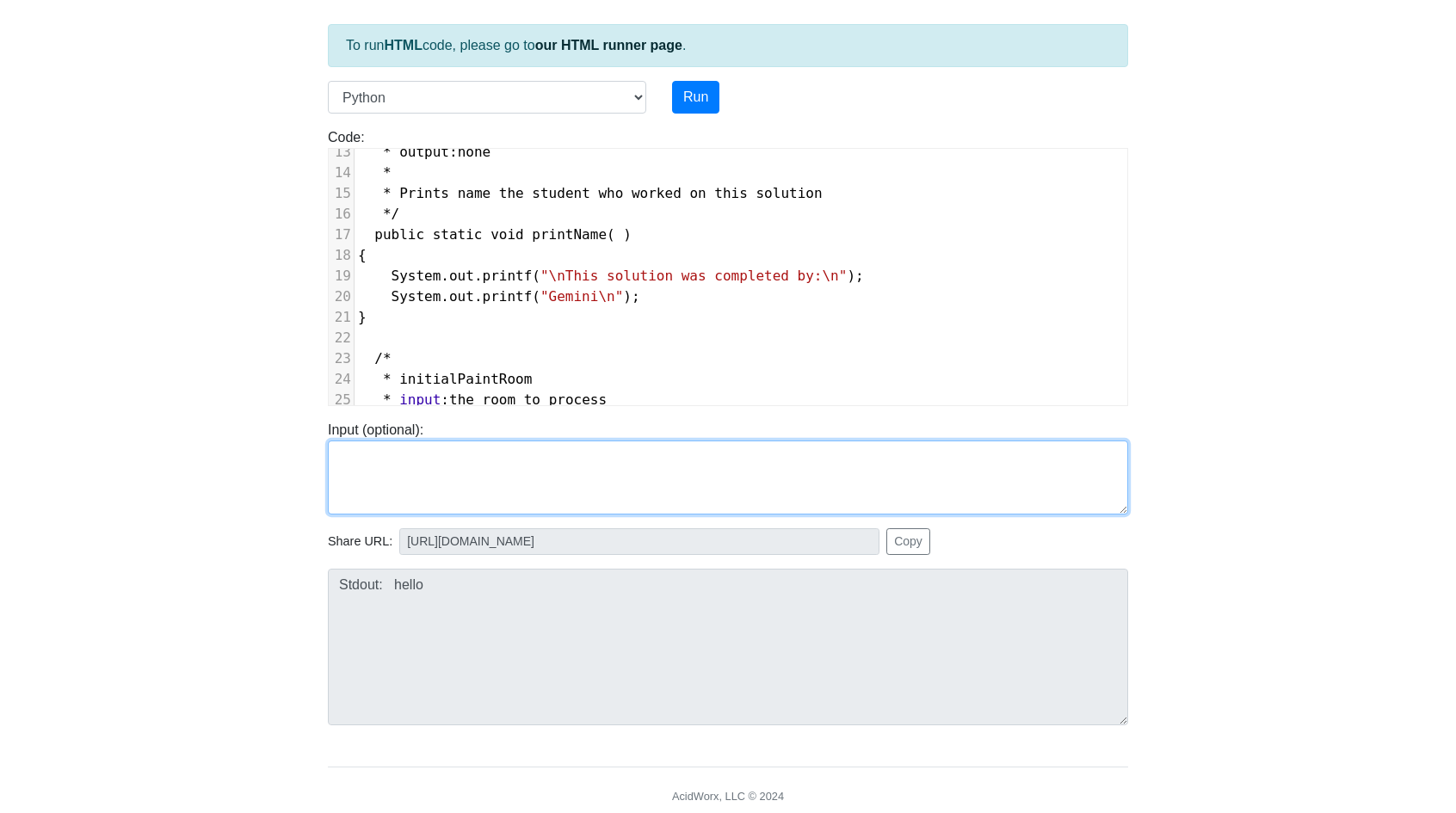
click at [415, 449] on textarea at bounding box center [728, 478] width 800 height 74
paste textarea "/* TODO * initialPaintRoom * input: the room to process * output: N/A * * This …"
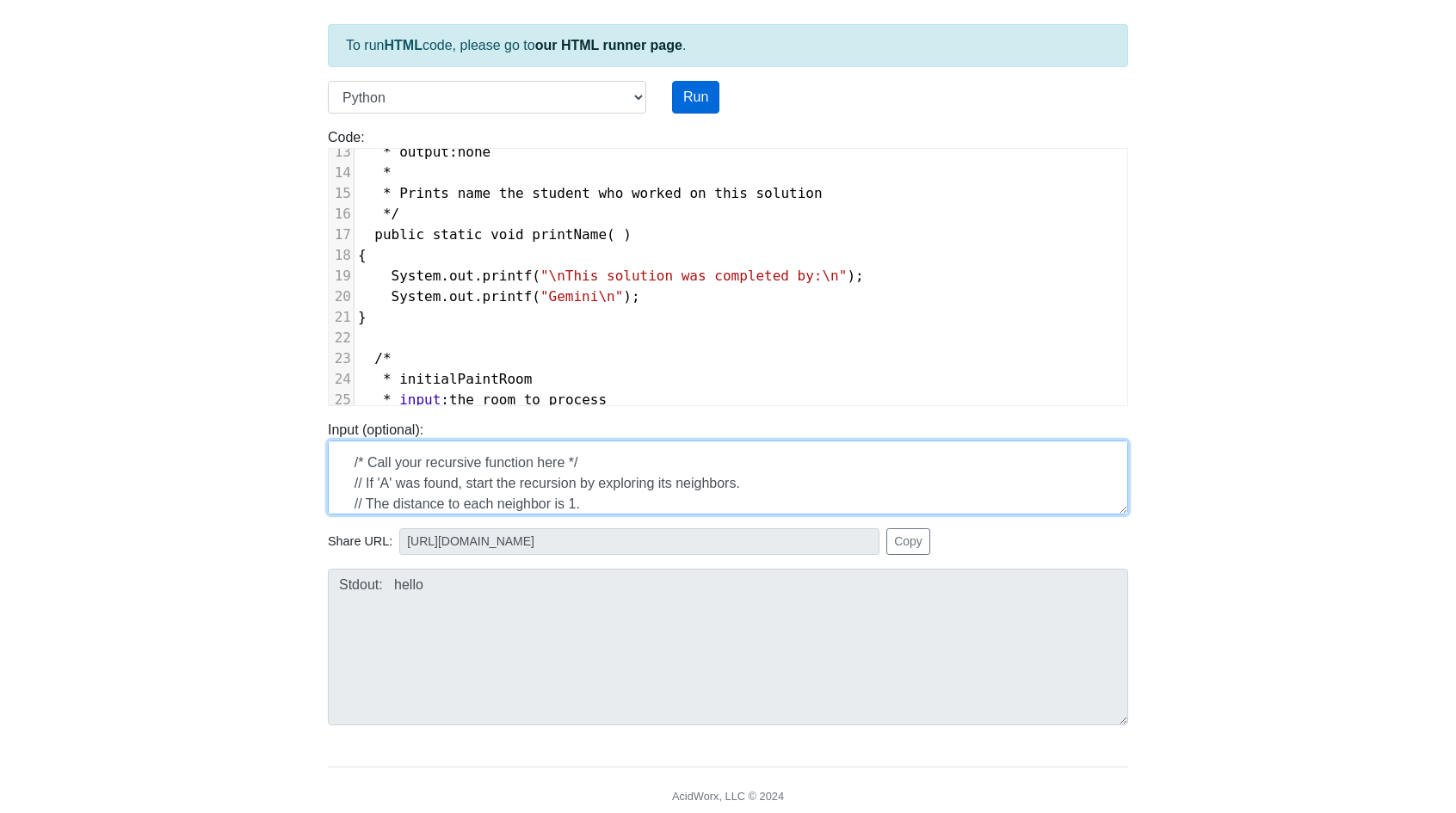
type textarea "/* TODO * initialPaintRoom * input: the room to process * output: N/A * * This …"
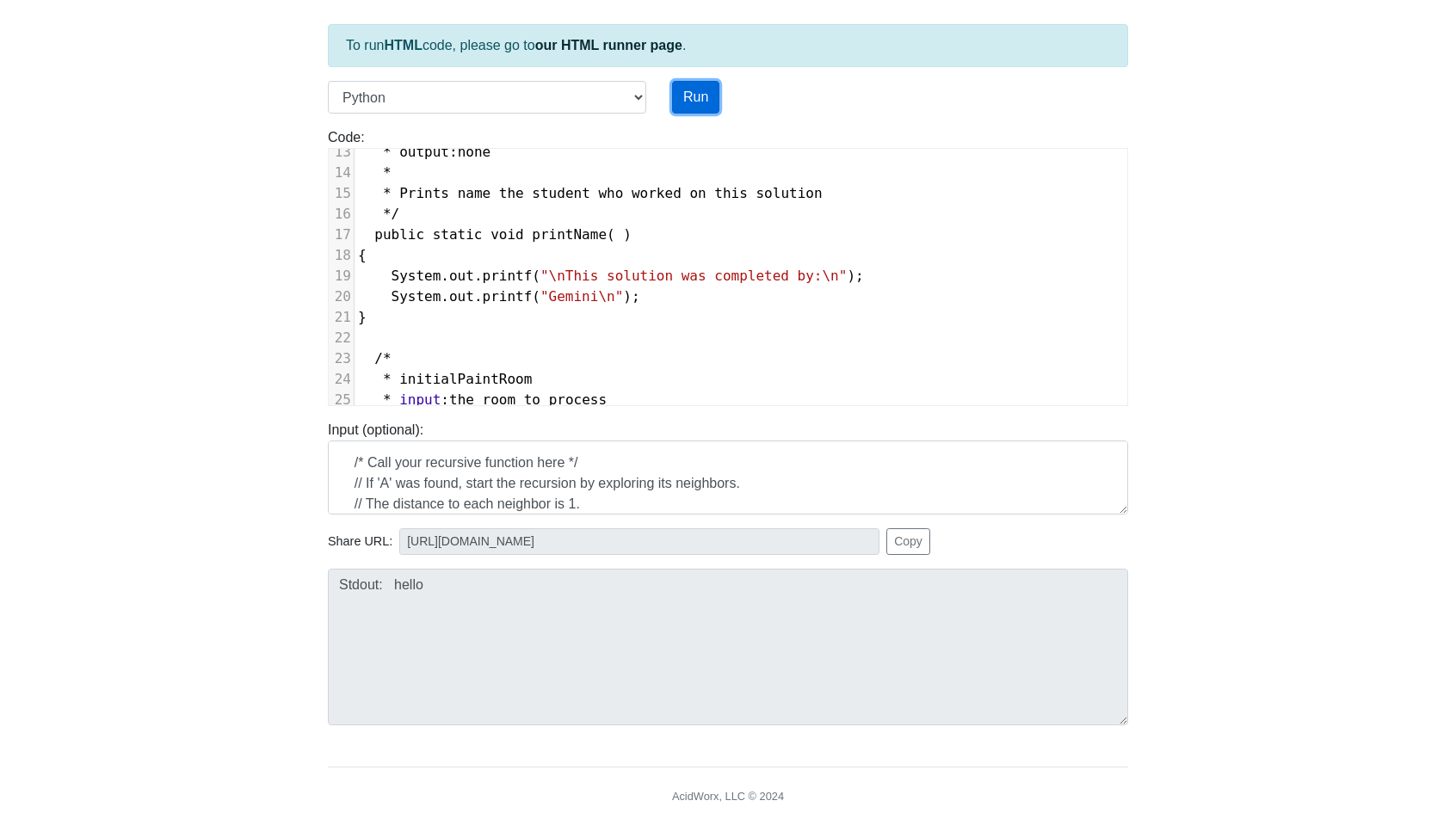
click at [690, 108] on button "Run" at bounding box center [696, 97] width 47 height 33
type input "[URL][DOMAIN_NAME]"
type textarea "Submission status: Runtime Error (NZEC) Stderr: File "script.py", line 1 import…"
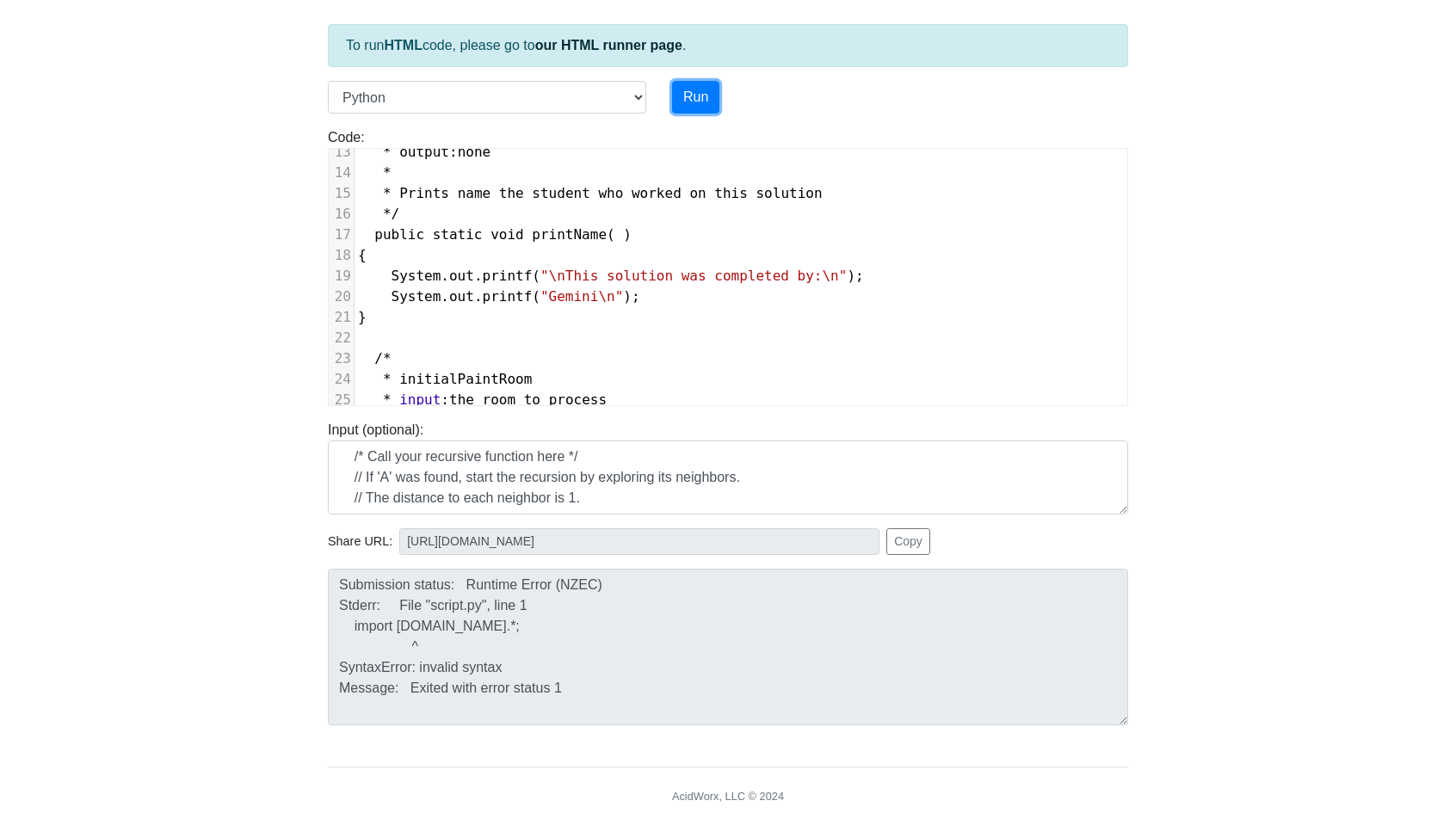
scroll to position [0, 0]
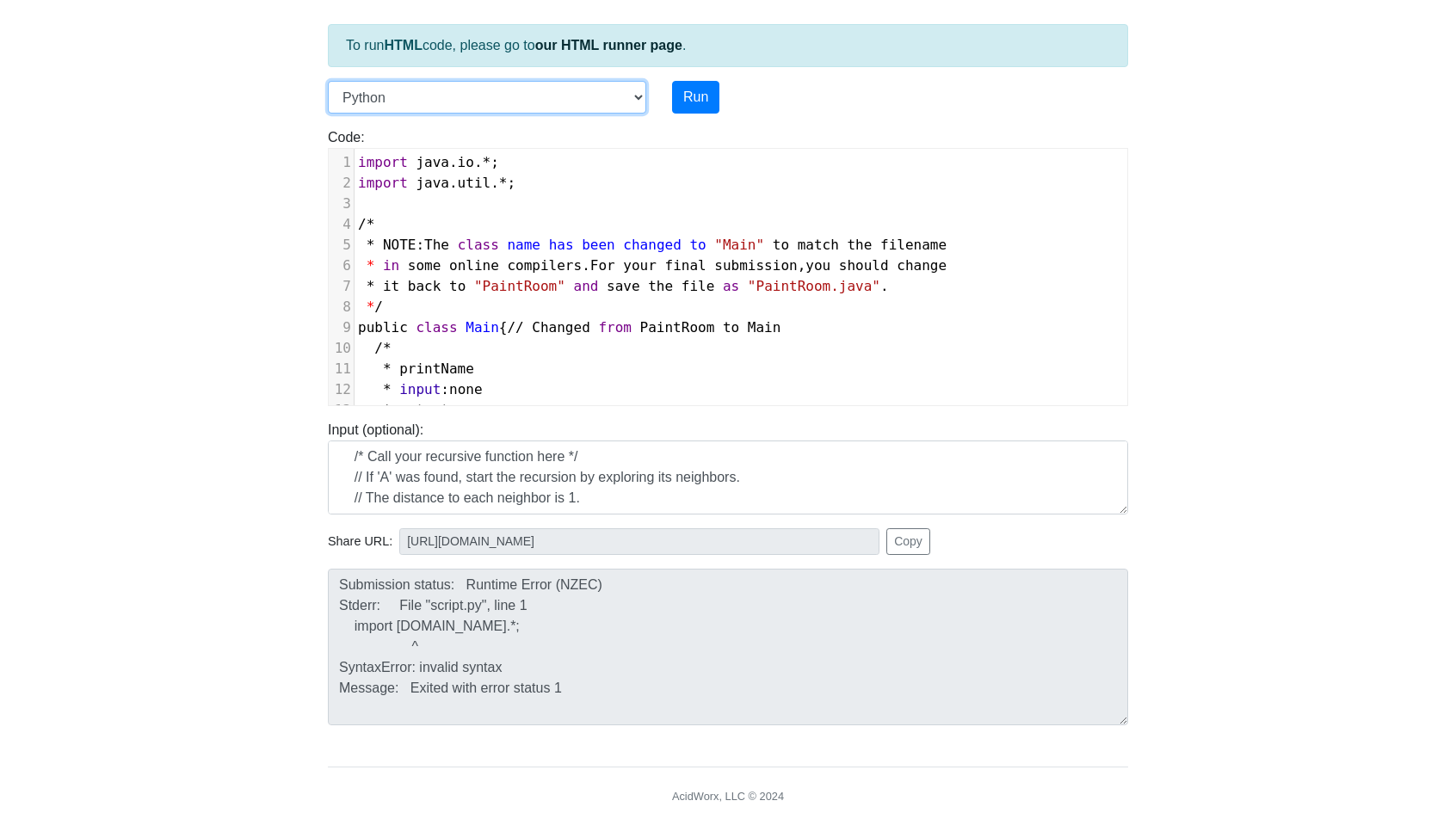
click at [559, 94] on select "C C++ Go Java Javascript Python Ruby" at bounding box center [487, 97] width 318 height 33
select select "java"
click at [328, 81] on select "C C++ Go Java Javascript Python Ruby" at bounding box center [487, 97] width 318 height 33
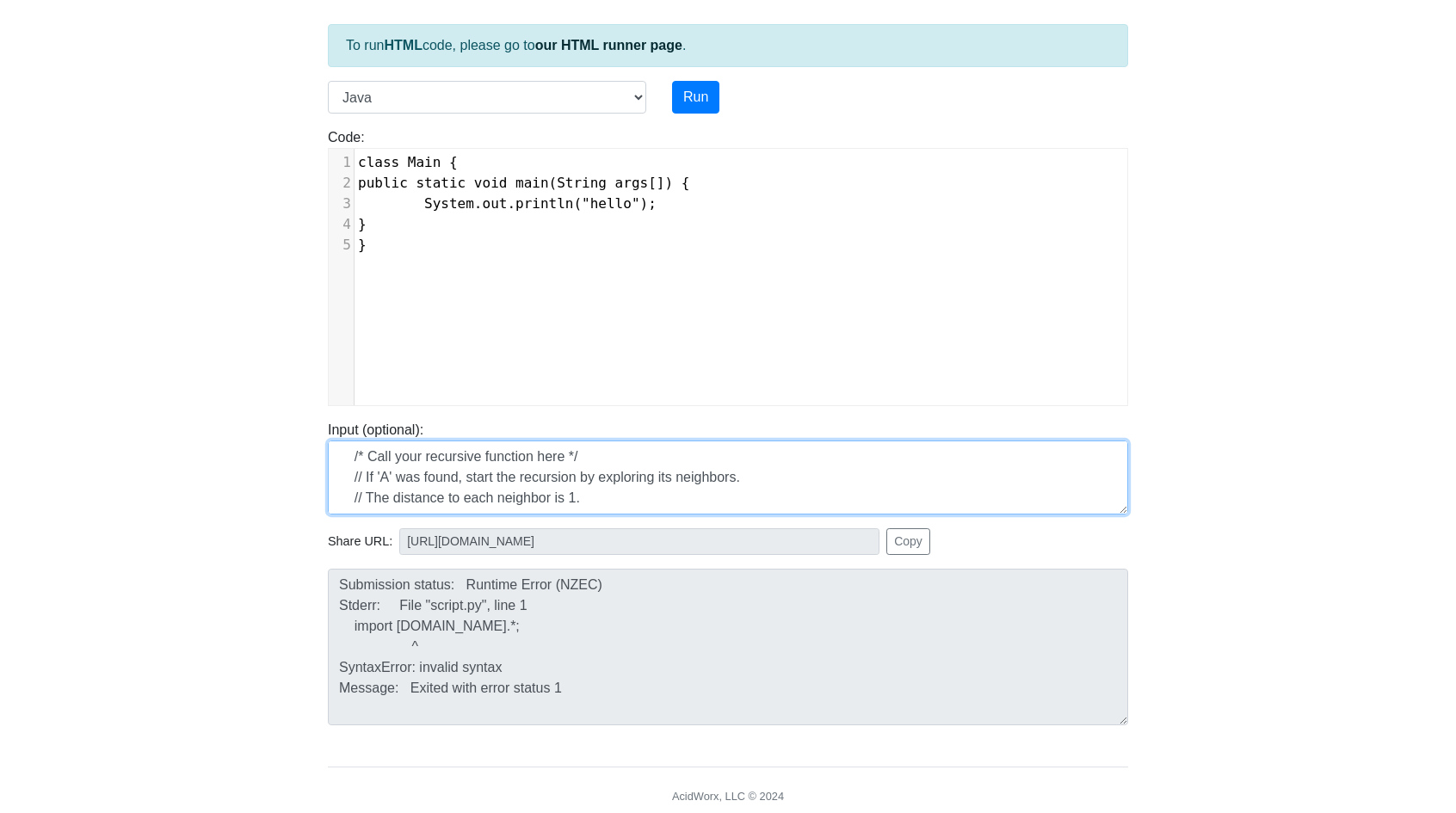
click at [605, 495] on textarea "/* TODO * initialPaintRoom * input: the room to process * output: N/A * * This …" at bounding box center [728, 478] width 800 height 74
paste textarea "##### #A..# ###.# #...# #####"
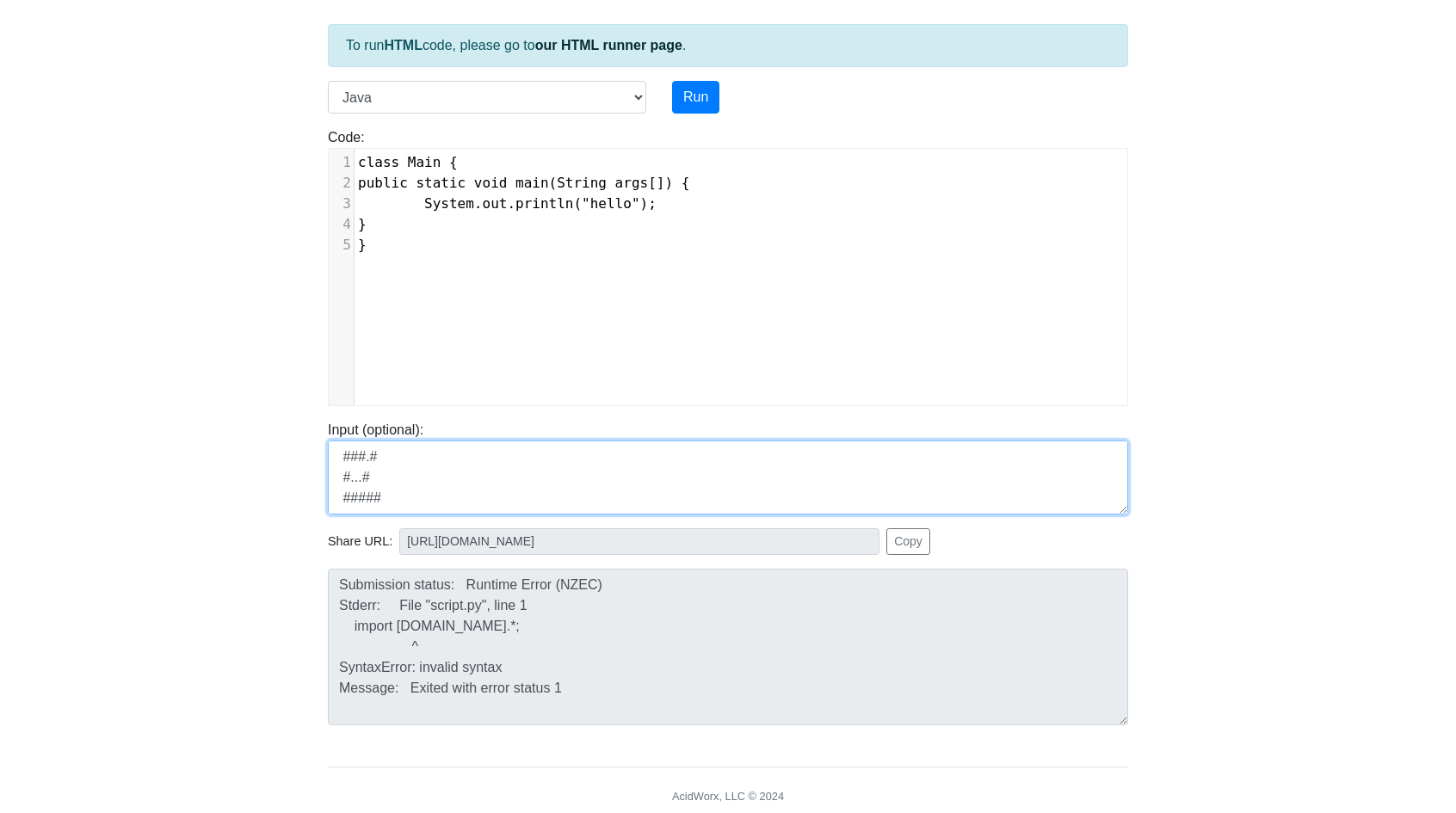
scroll to position [35, 0]
type textarea "##### #A..# ###.# #...# #####"
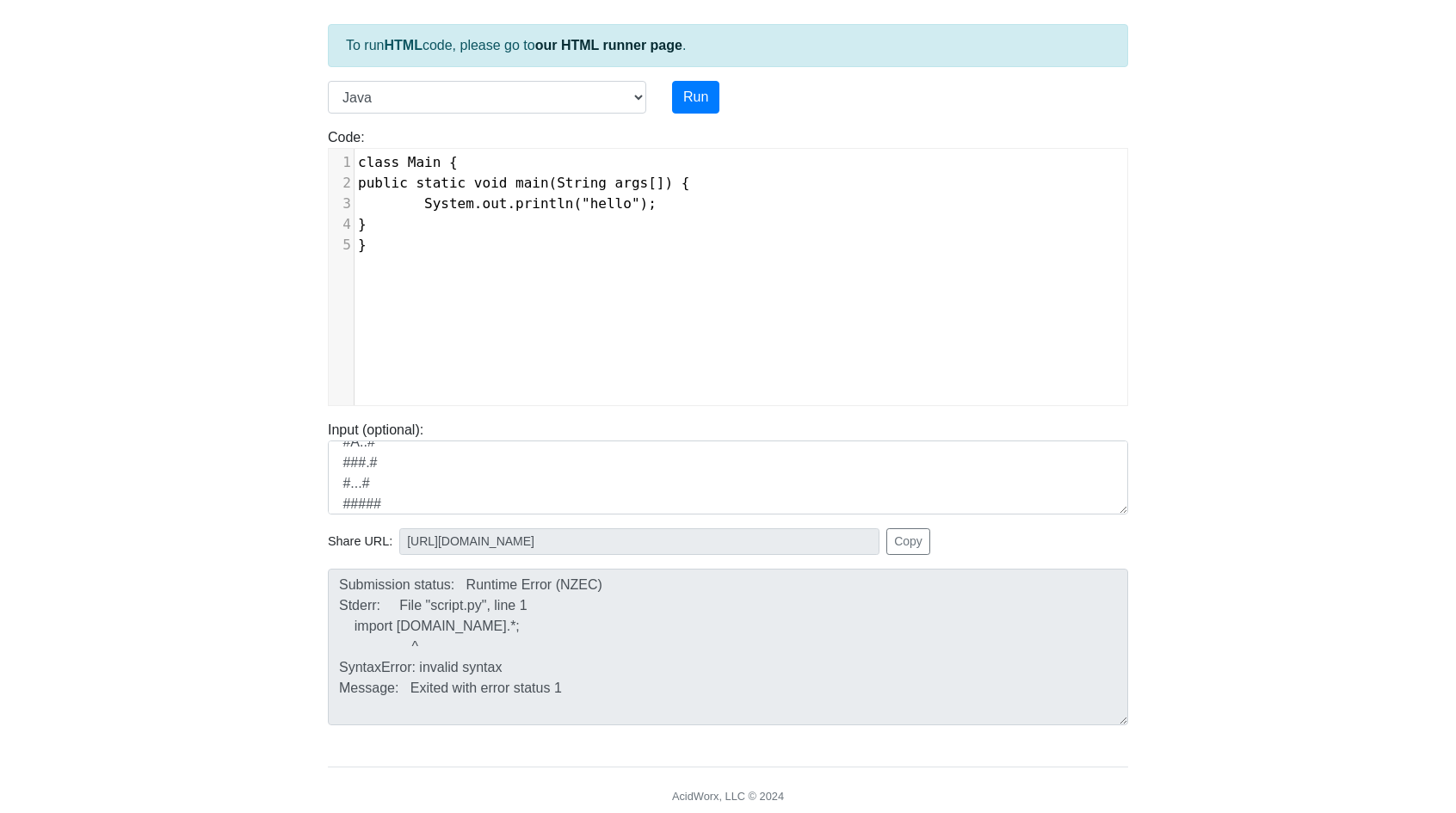
scroll to position [7, 0]
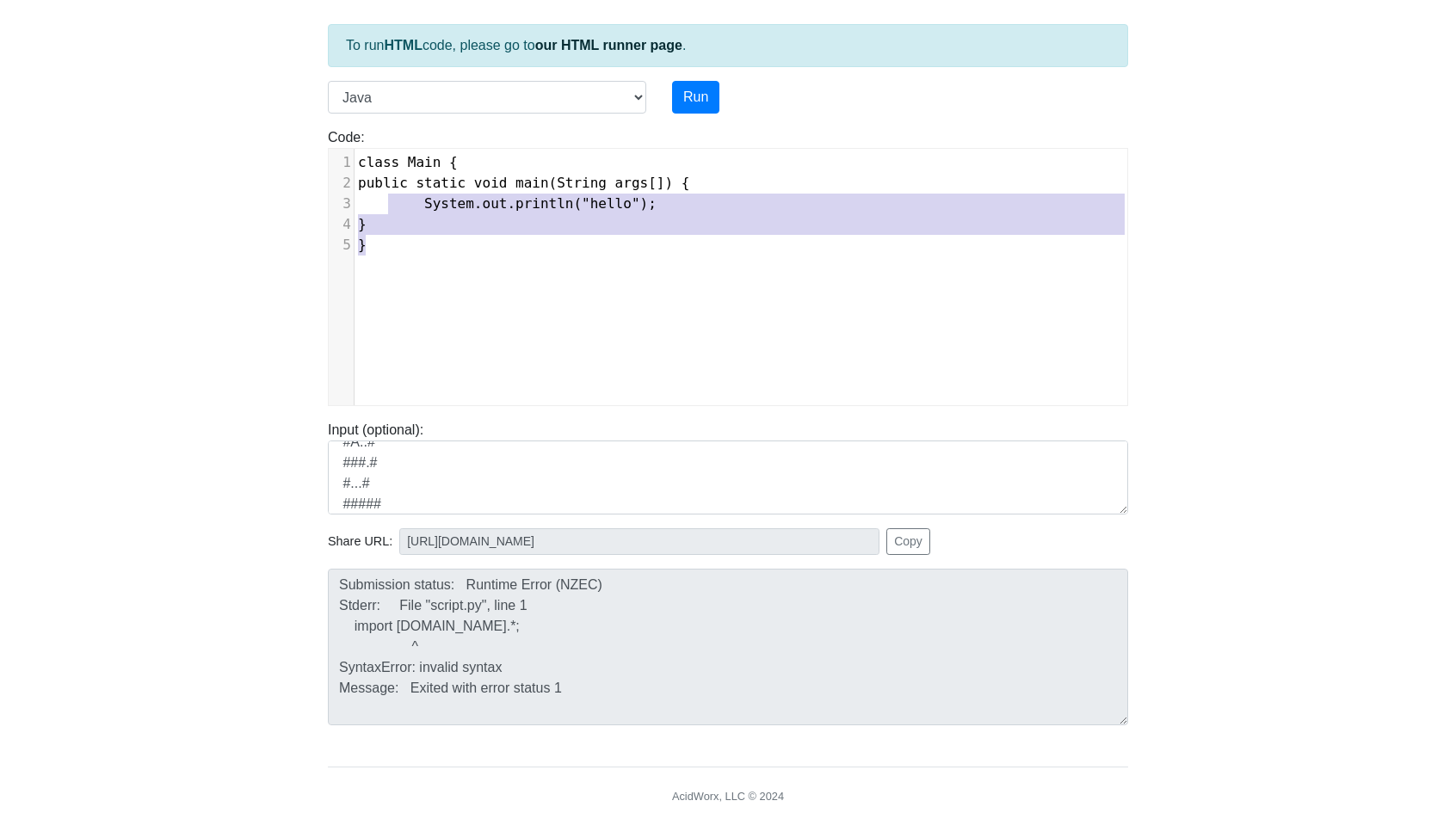
type textarea "class Main { public static void main(String args[]) { System.out.println("hello…"
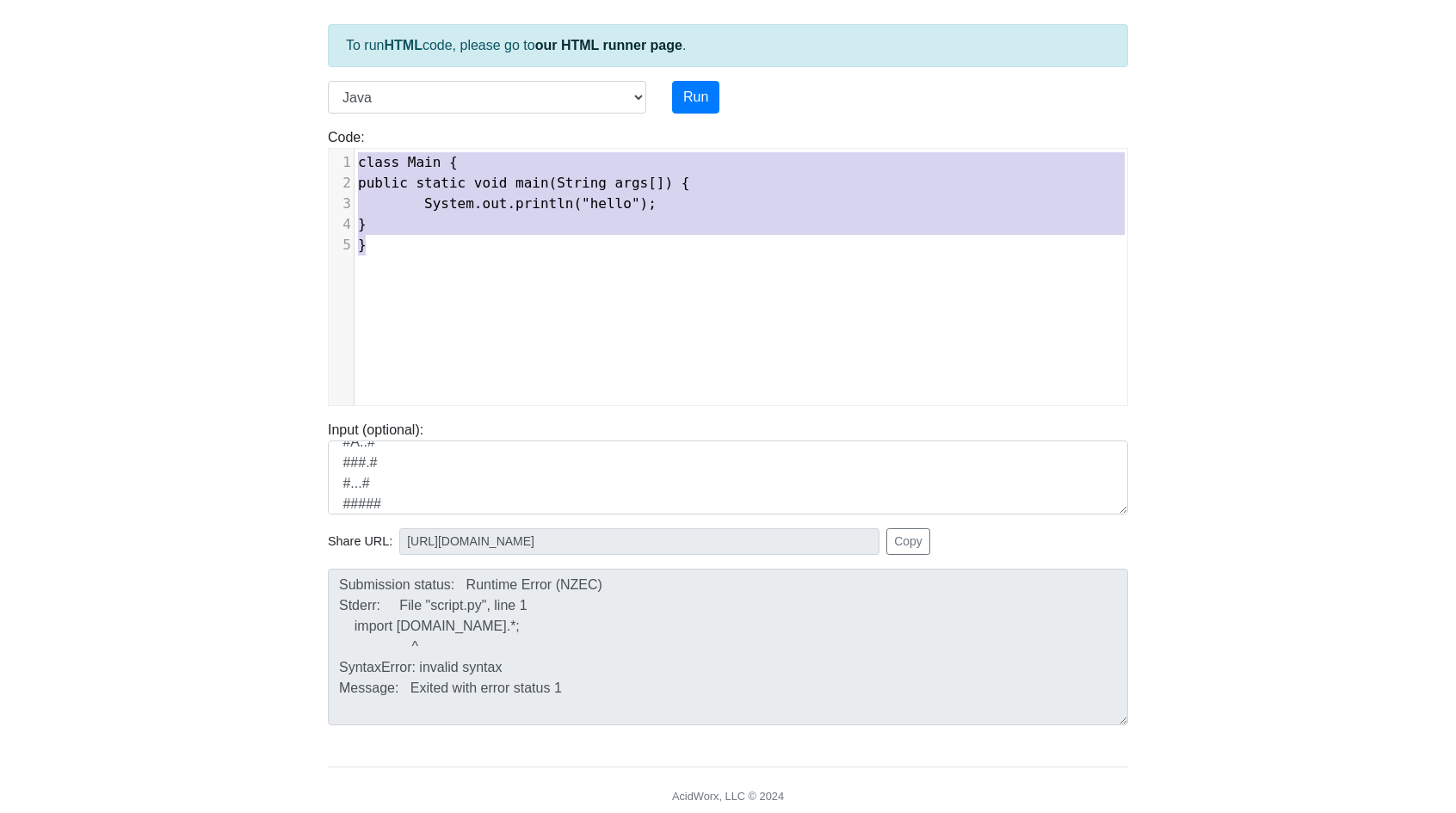
drag, startPoint x: 433, startPoint y: 256, endPoint x: 344, endPoint y: 156, distance: 133.9
click at [344, 156] on div "x 1 class Main { 2 public static void main(String args[]) { 3 System.out.printl…" at bounding box center [741, 289] width 824 height 282
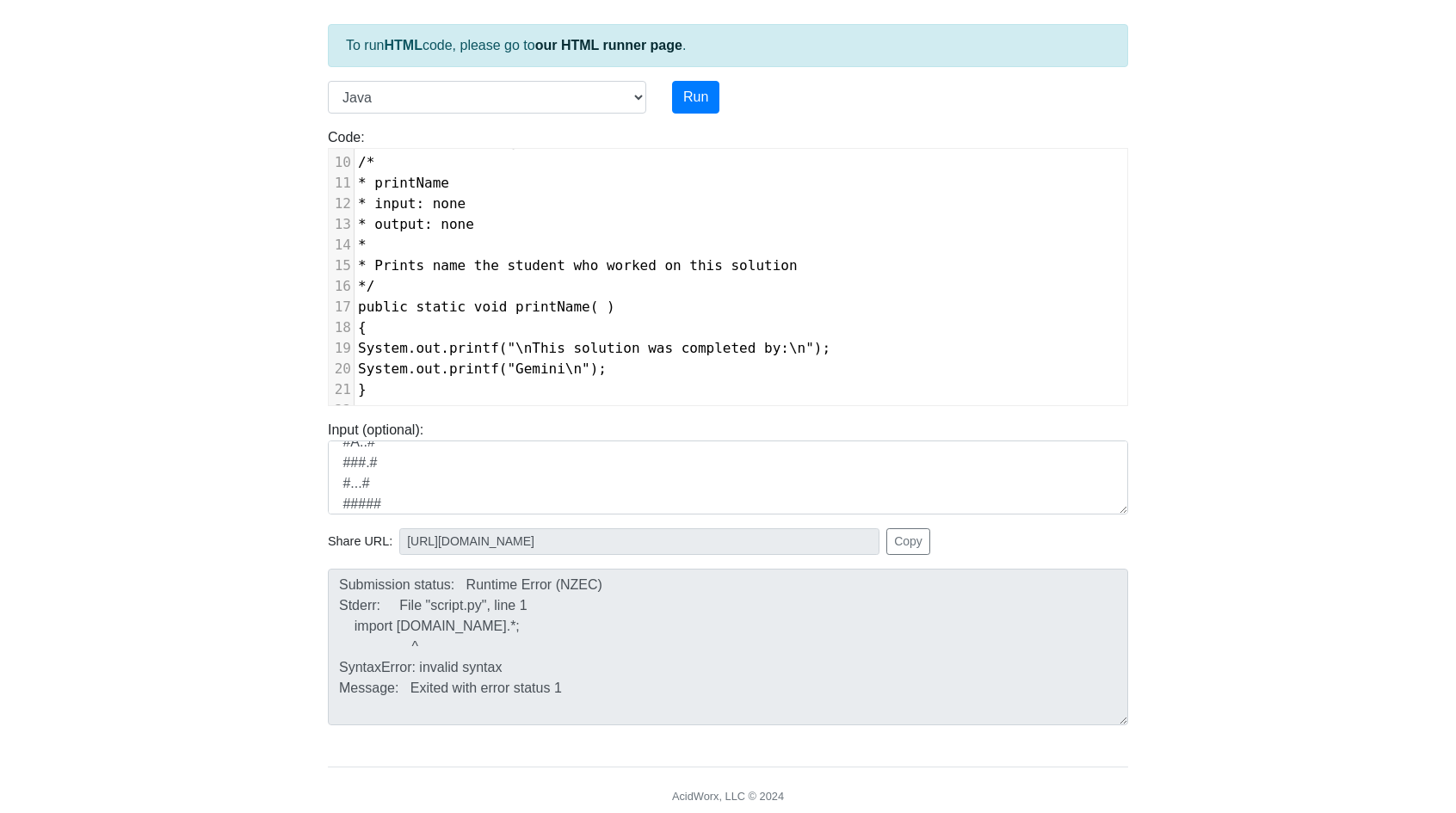
scroll to position [4, 0]
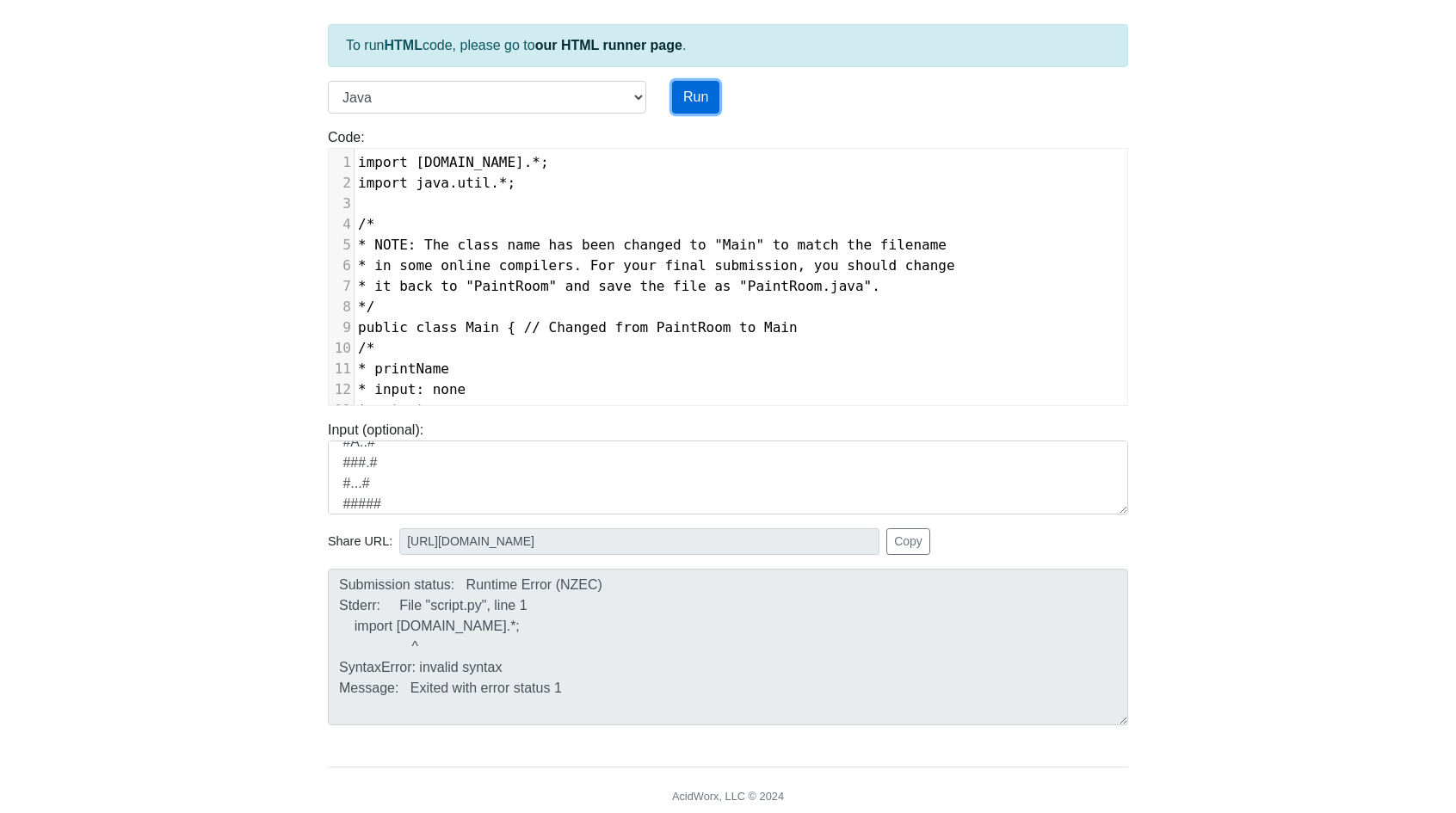
click at [697, 99] on button "Run" at bounding box center [696, 97] width 47 height 33
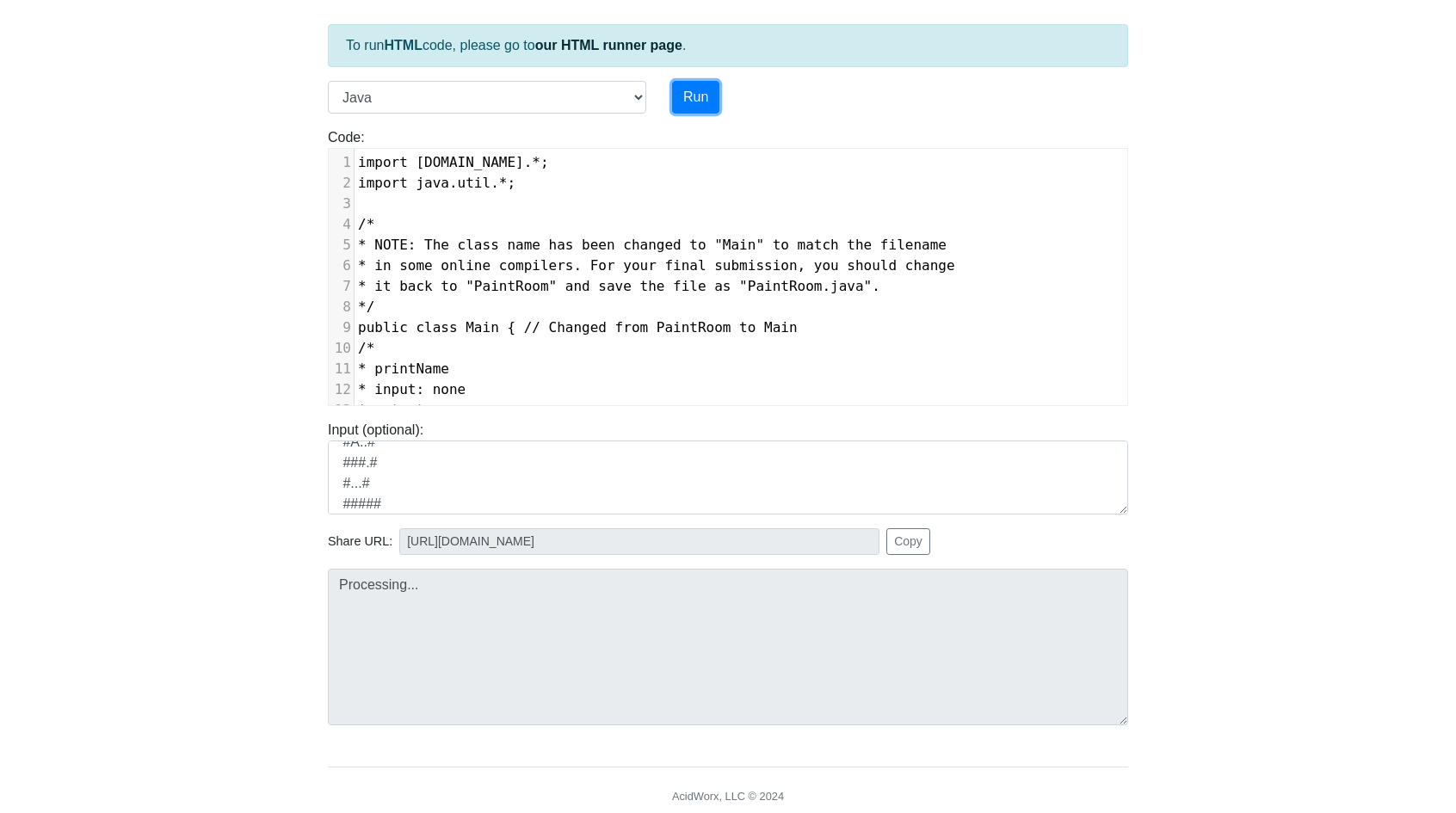
type input "[URL][DOMAIN_NAME]"
type textarea "Submission status: Runtime Error (NZEC) Stderr: Error: Main method not found in…"
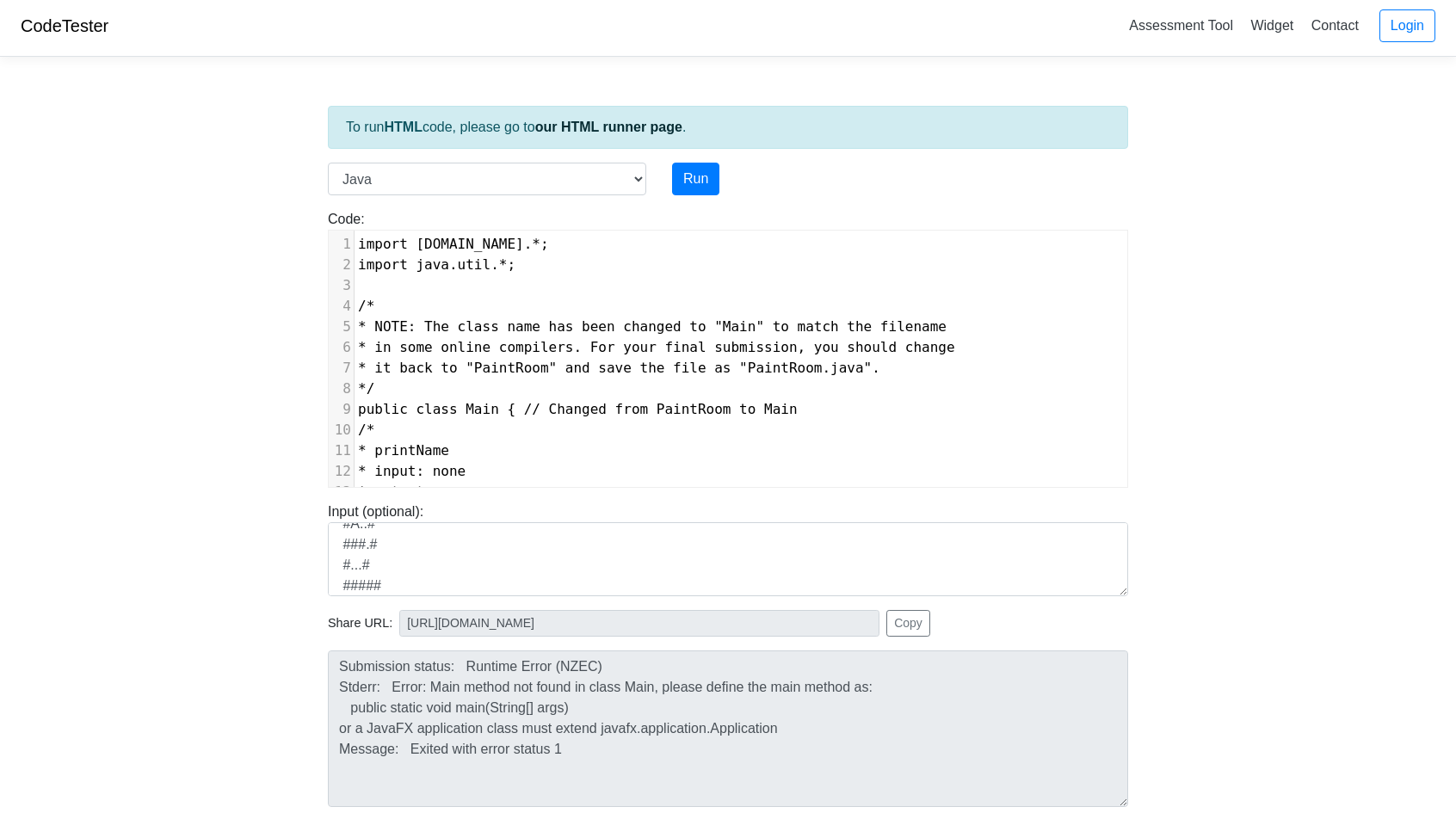
scroll to position [0, 0]
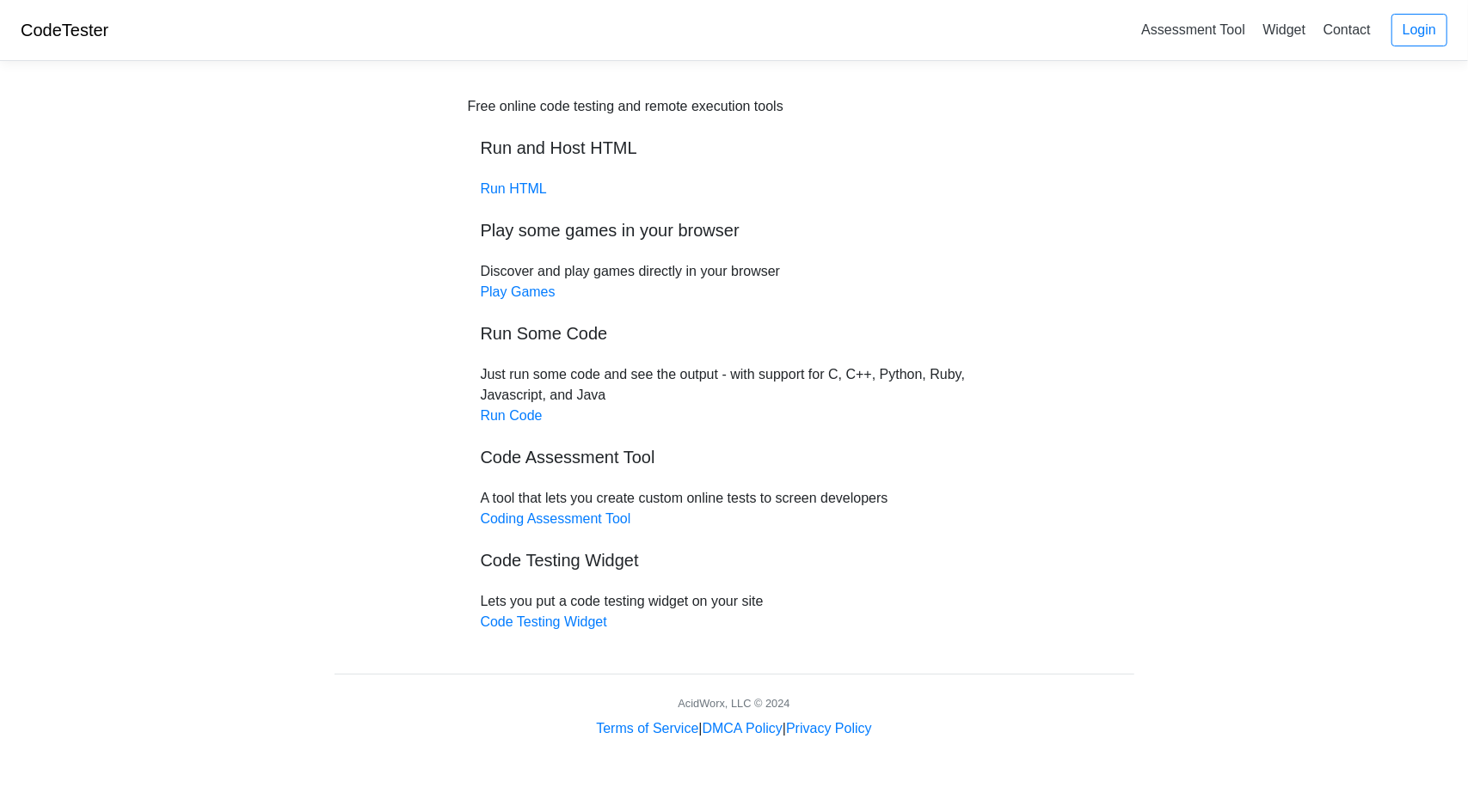
click at [533, 529] on div "Free online code testing and remote execution tools Run and Host HTML Run HTML …" at bounding box center [734, 364] width 533 height 537
click at [520, 416] on link "Run Code" at bounding box center [512, 416] width 62 height 14
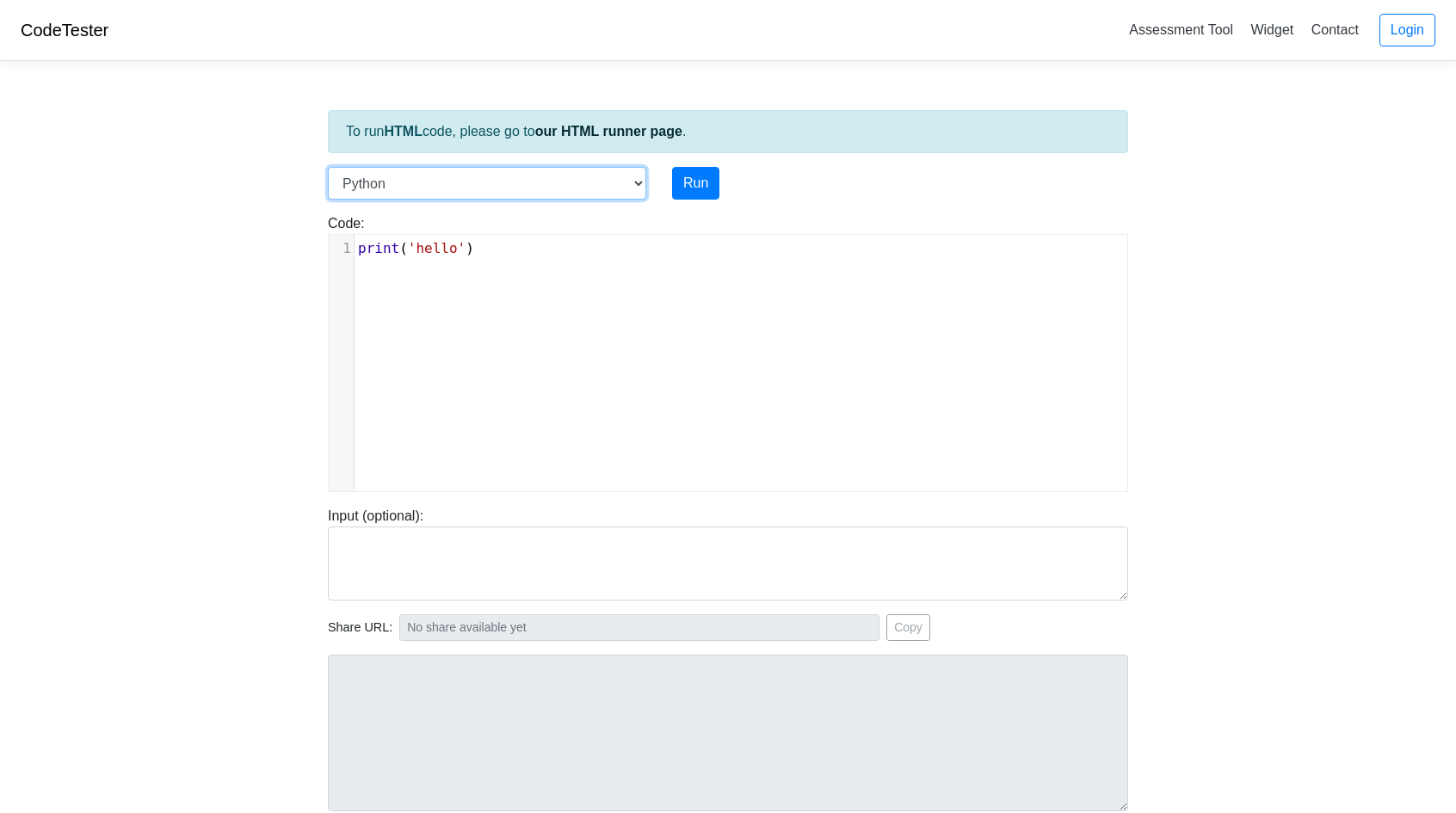
click at [526, 187] on select "C C++ Go Java Javascript Python Ruby" at bounding box center [487, 183] width 318 height 33
select select "java"
click at [328, 167] on select "C C++ Go Java Javascript Python Ruby" at bounding box center [487, 183] width 318 height 33
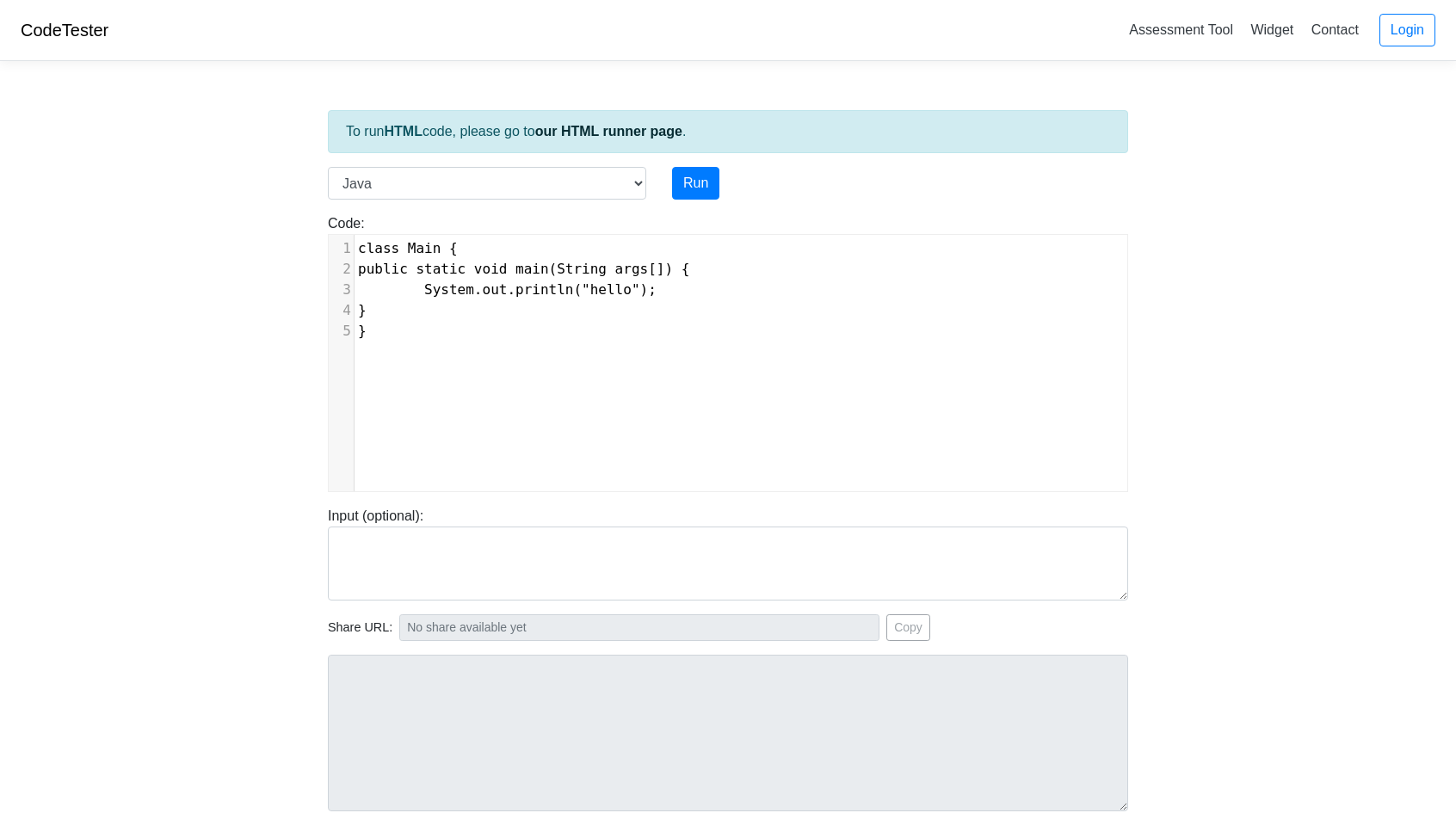
scroll to position [7, 0]
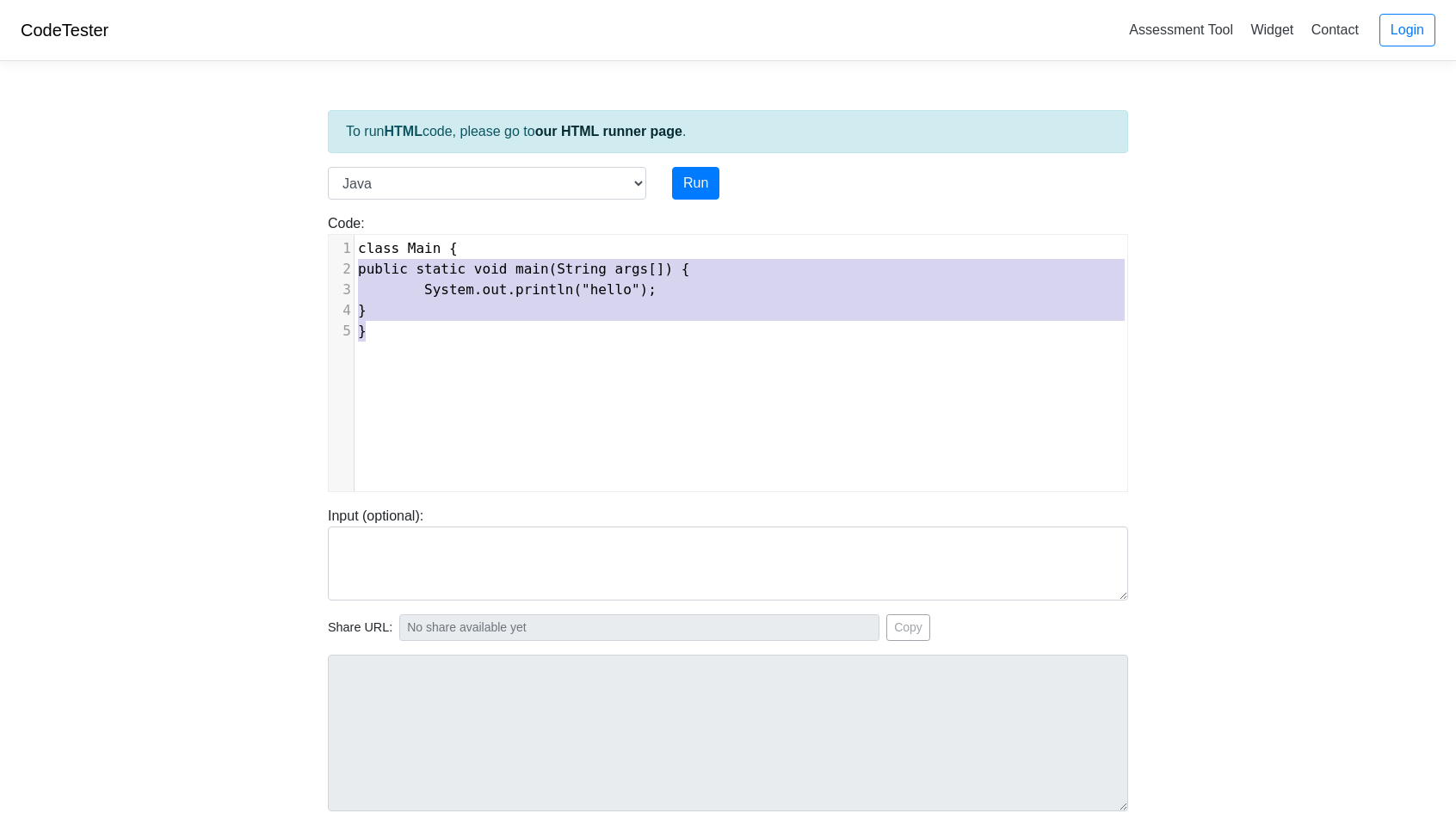
type textarea "class Main { public static void main(String args[]) { System.out.println("hello…"
drag, startPoint x: 421, startPoint y: 337, endPoint x: 332, endPoint y: 226, distance: 142.3
click at [332, 226] on div "Code: class Main { public static void main(String args[]) { System.out.println(…" at bounding box center [728, 353] width 826 height 279
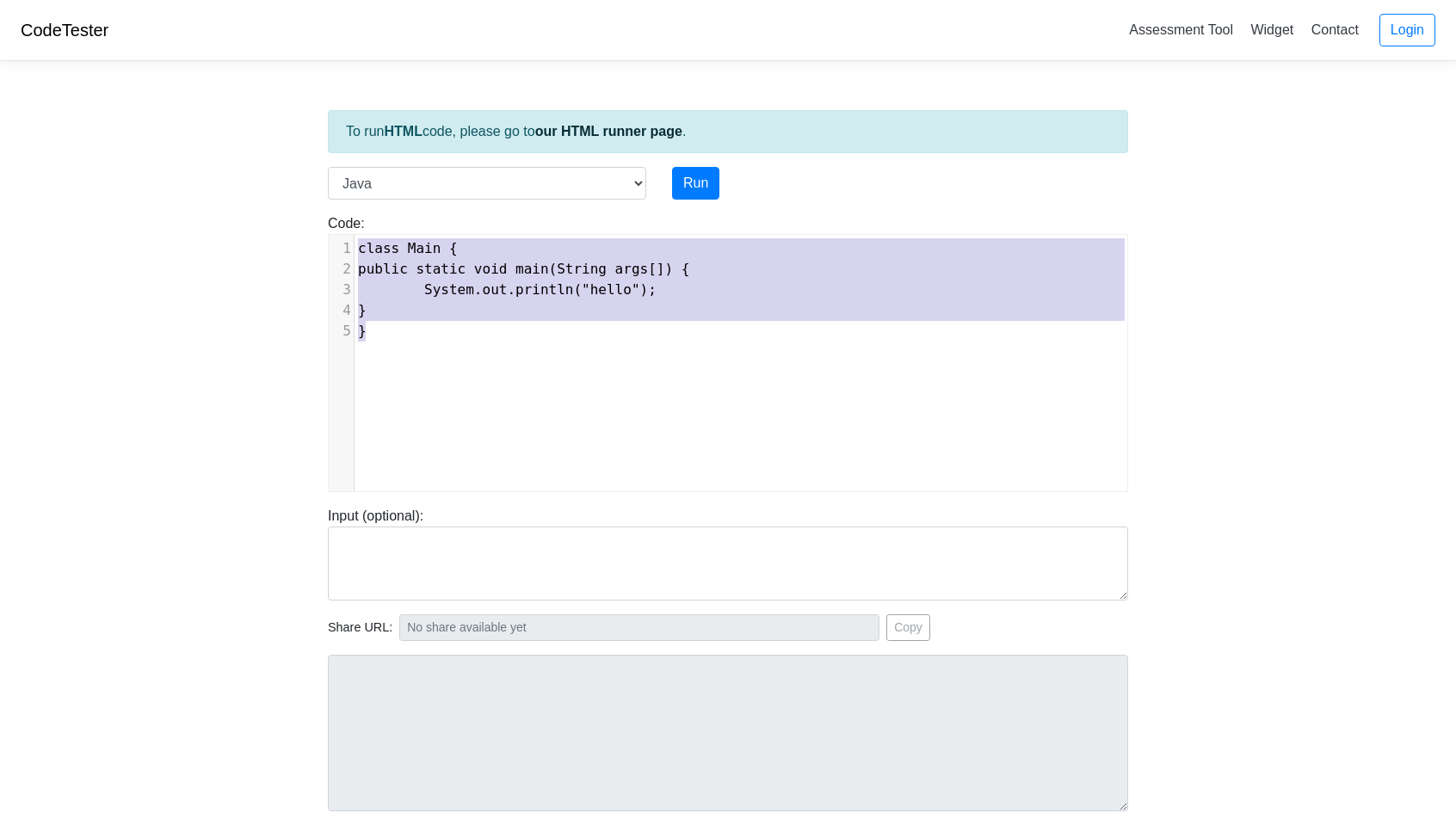
scroll to position [1497, 0]
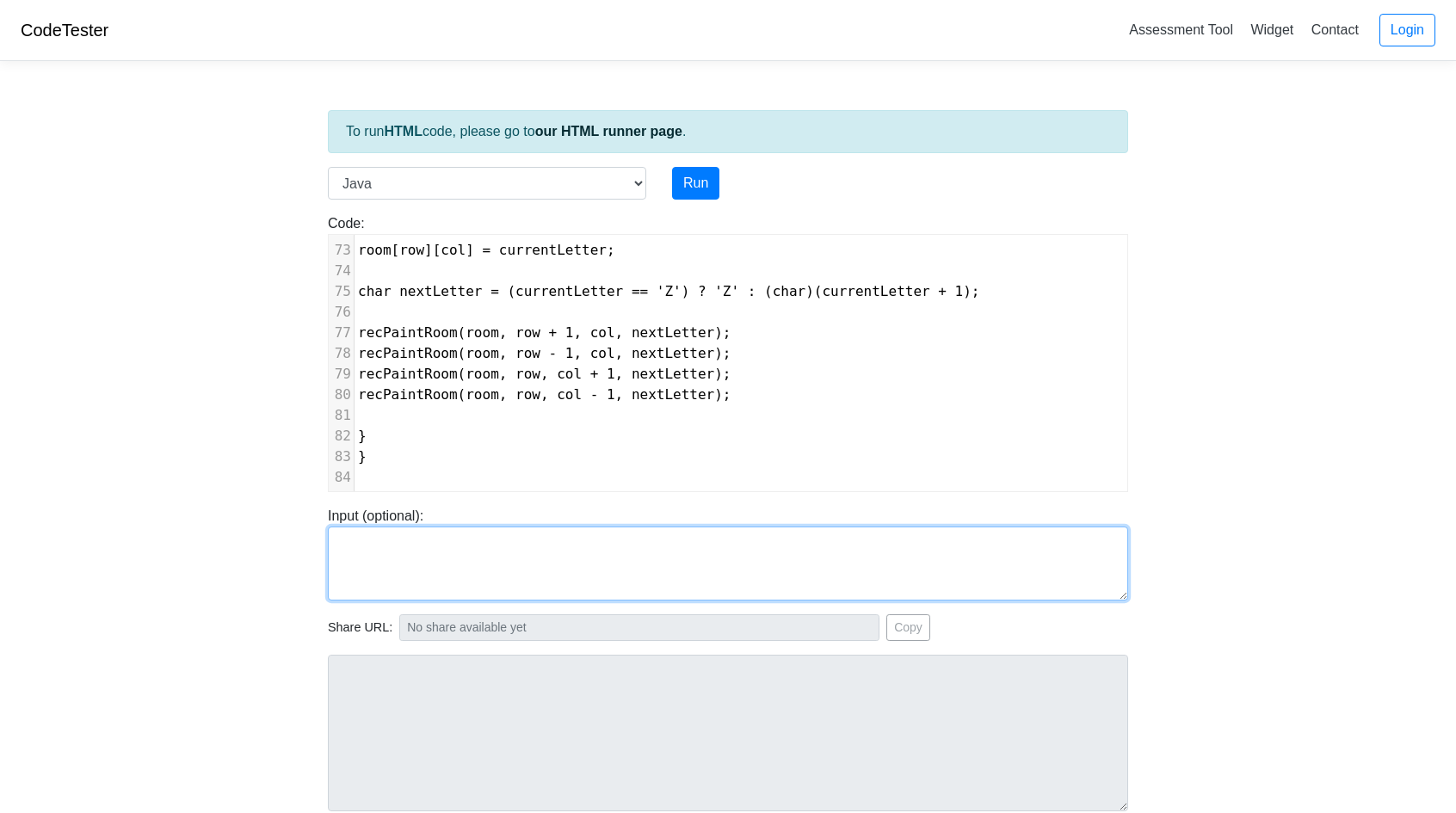
click at [424, 572] on textarea at bounding box center [728, 564] width 800 height 74
paste textarea "##### #A..# ###.# #...# #####"
type textarea "##### #A..# ###.# #...# #####"
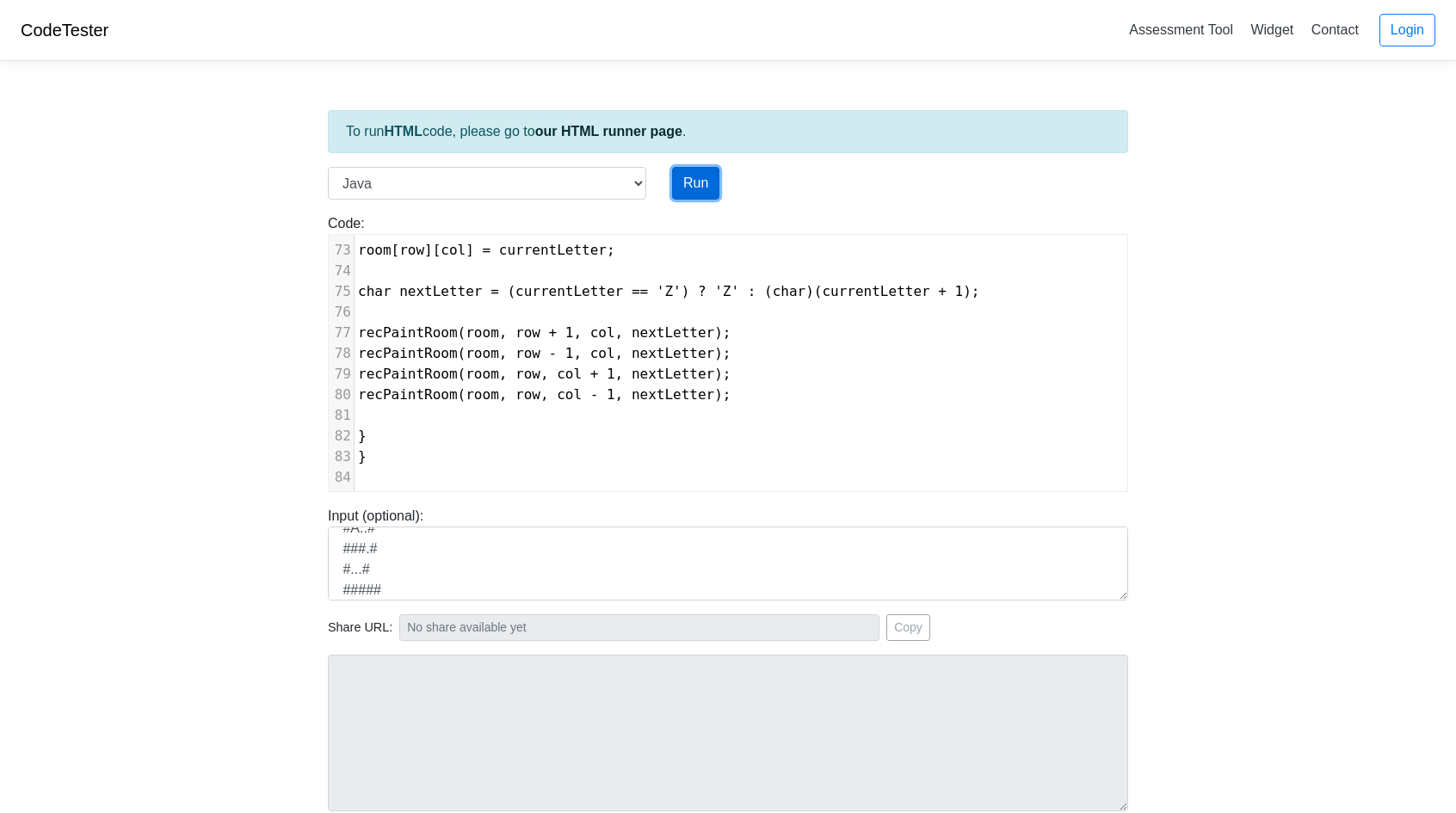
click at [693, 181] on button "Run" at bounding box center [696, 183] width 47 height 33
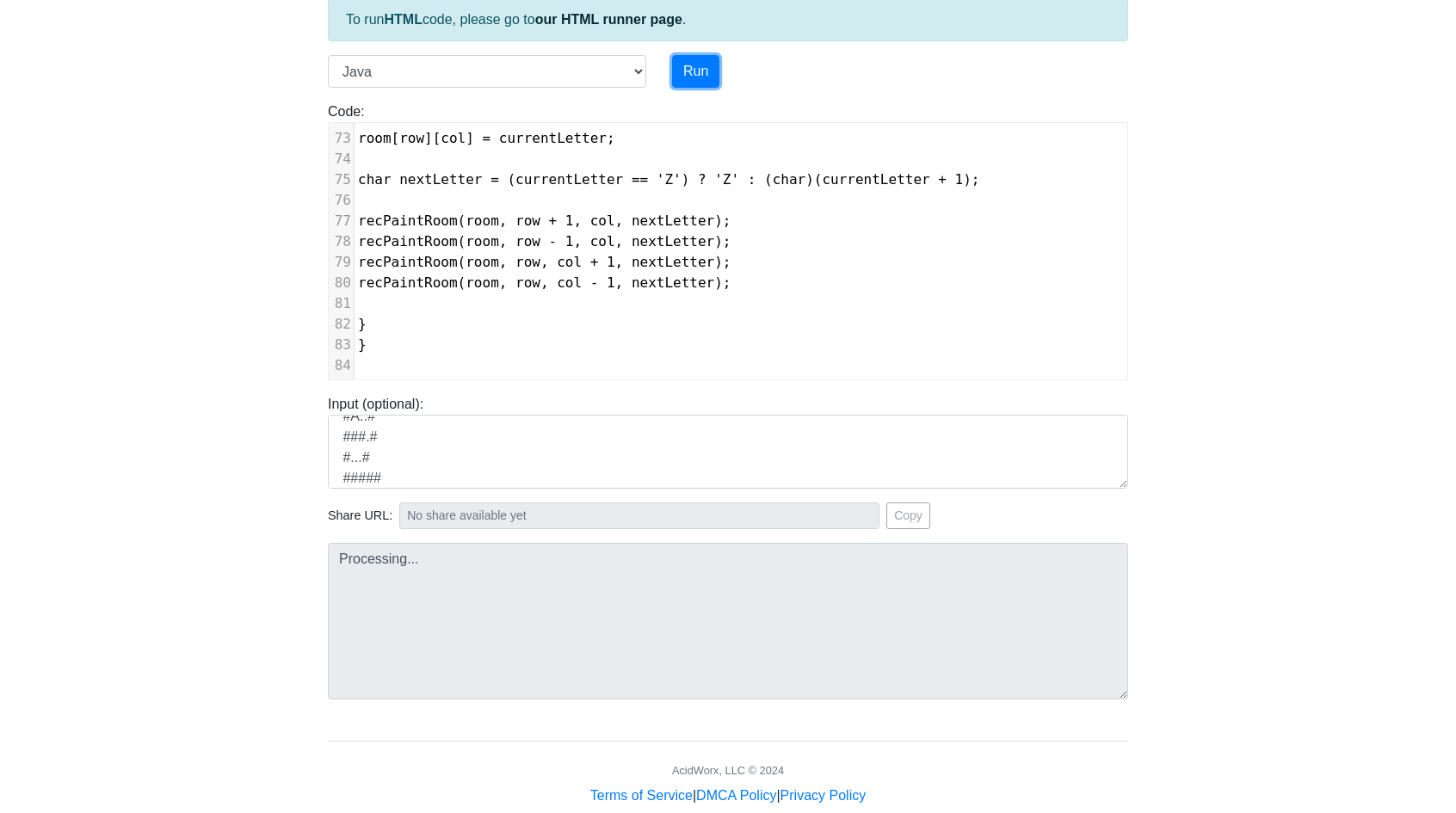
scroll to position [143, 0]
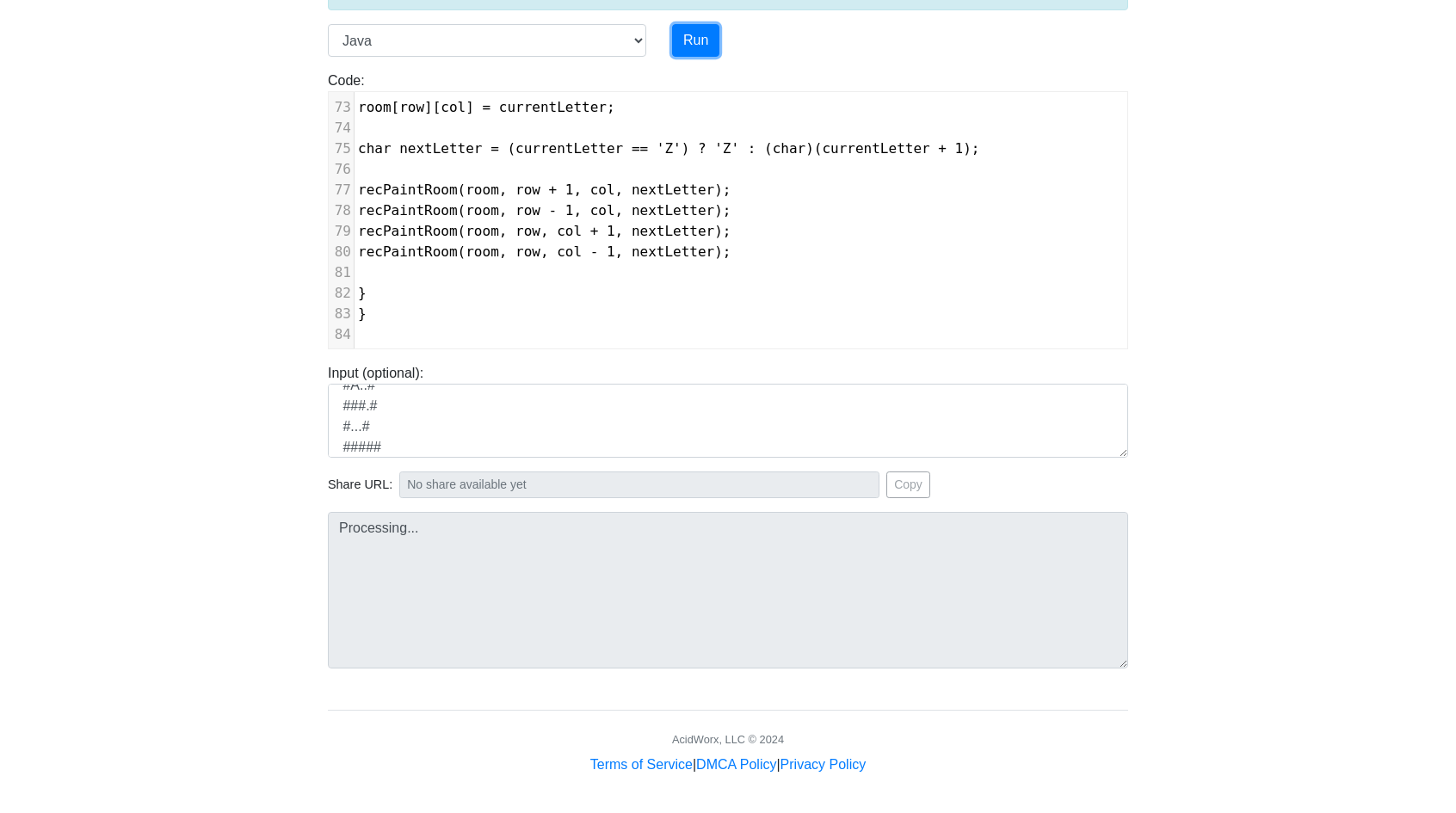
type input "https://codetester.io/runner?s=mqlVDmMBzy"
type textarea "Submission status: Compilation Error Compile Output: Main.java:6: error: class …"
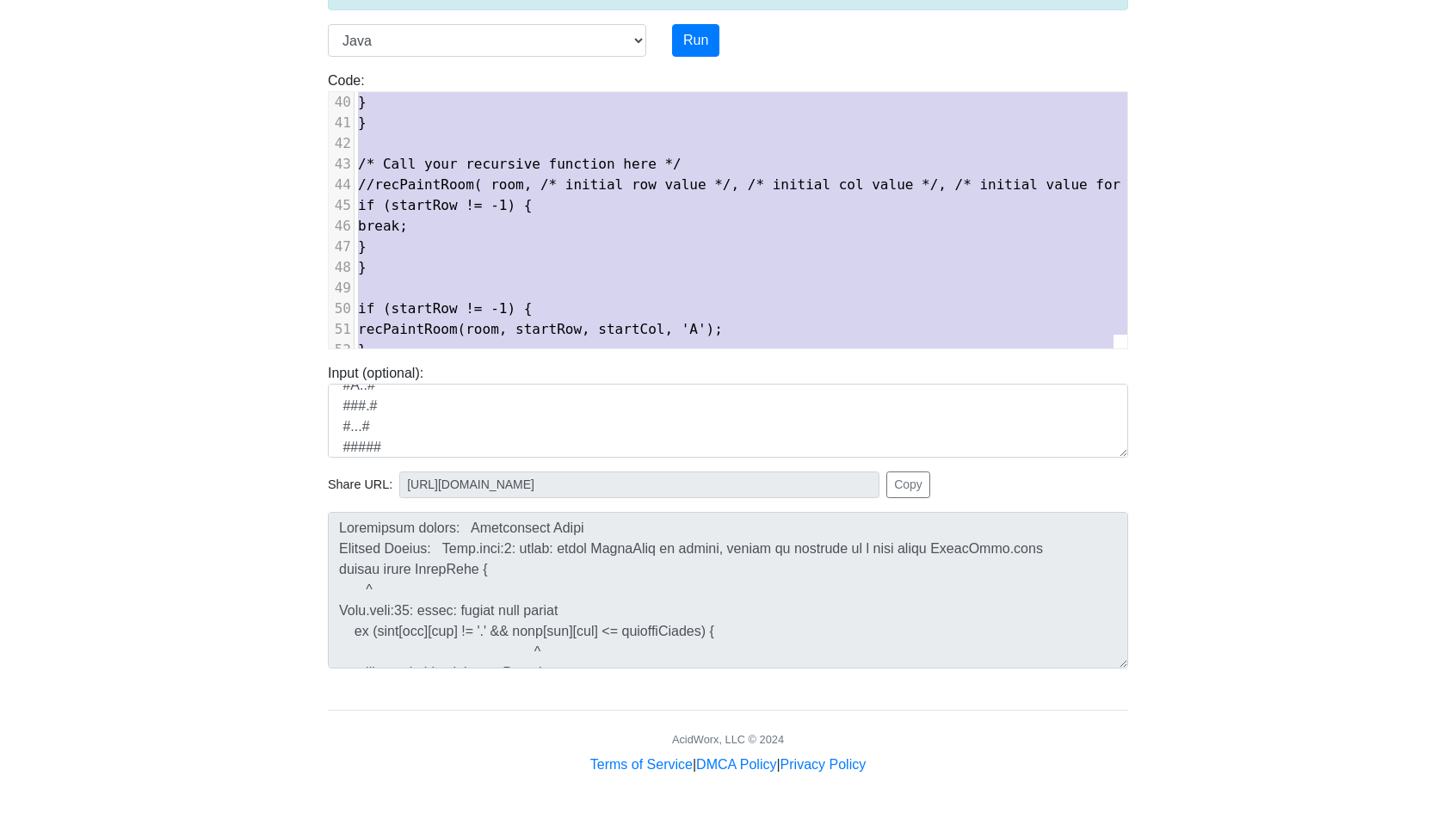
scroll to position [0, 0]
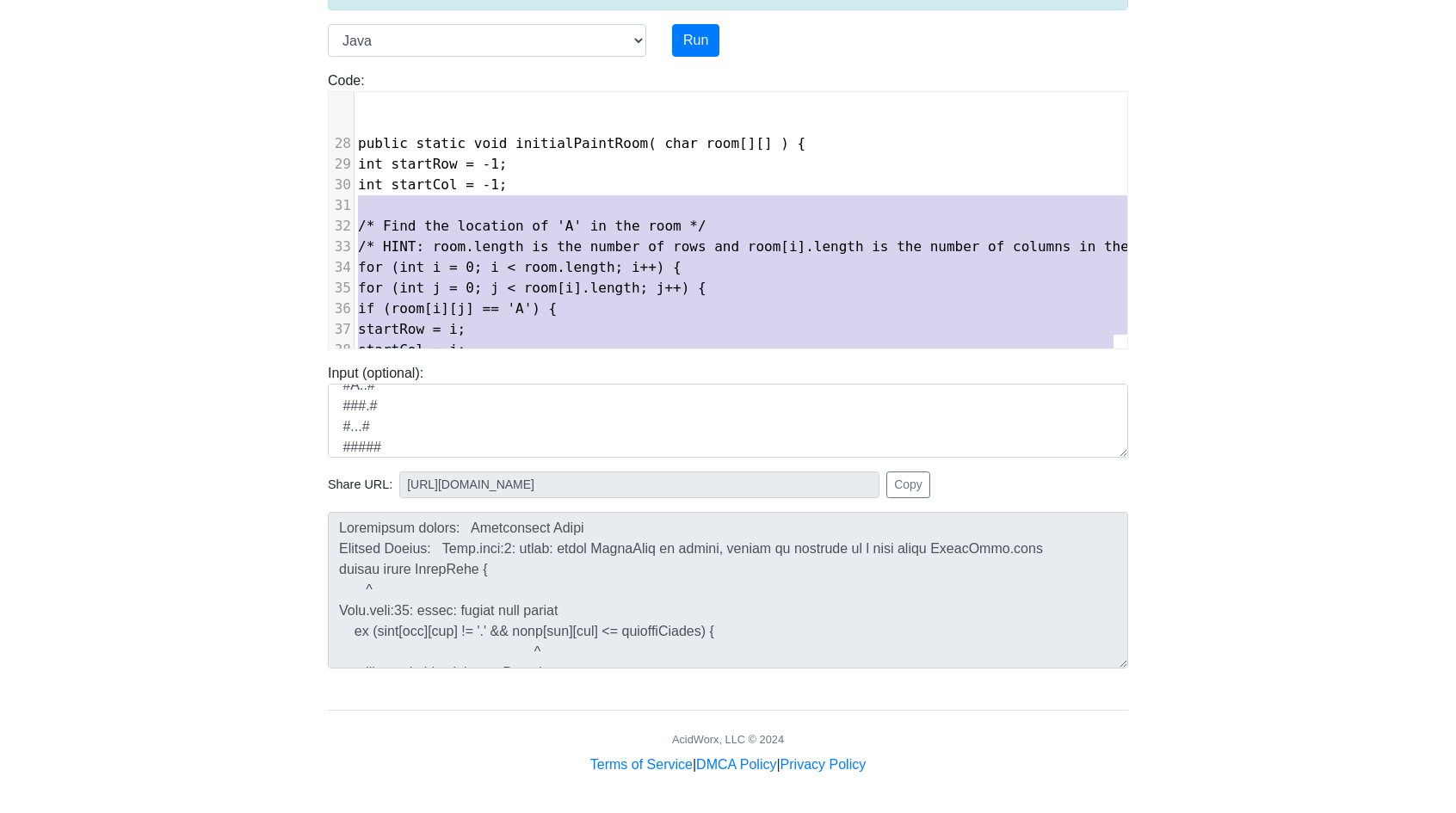
type textarea "import java.io.*; import java.util.*; /* PaintRoom */ public class PaintRoom { …"
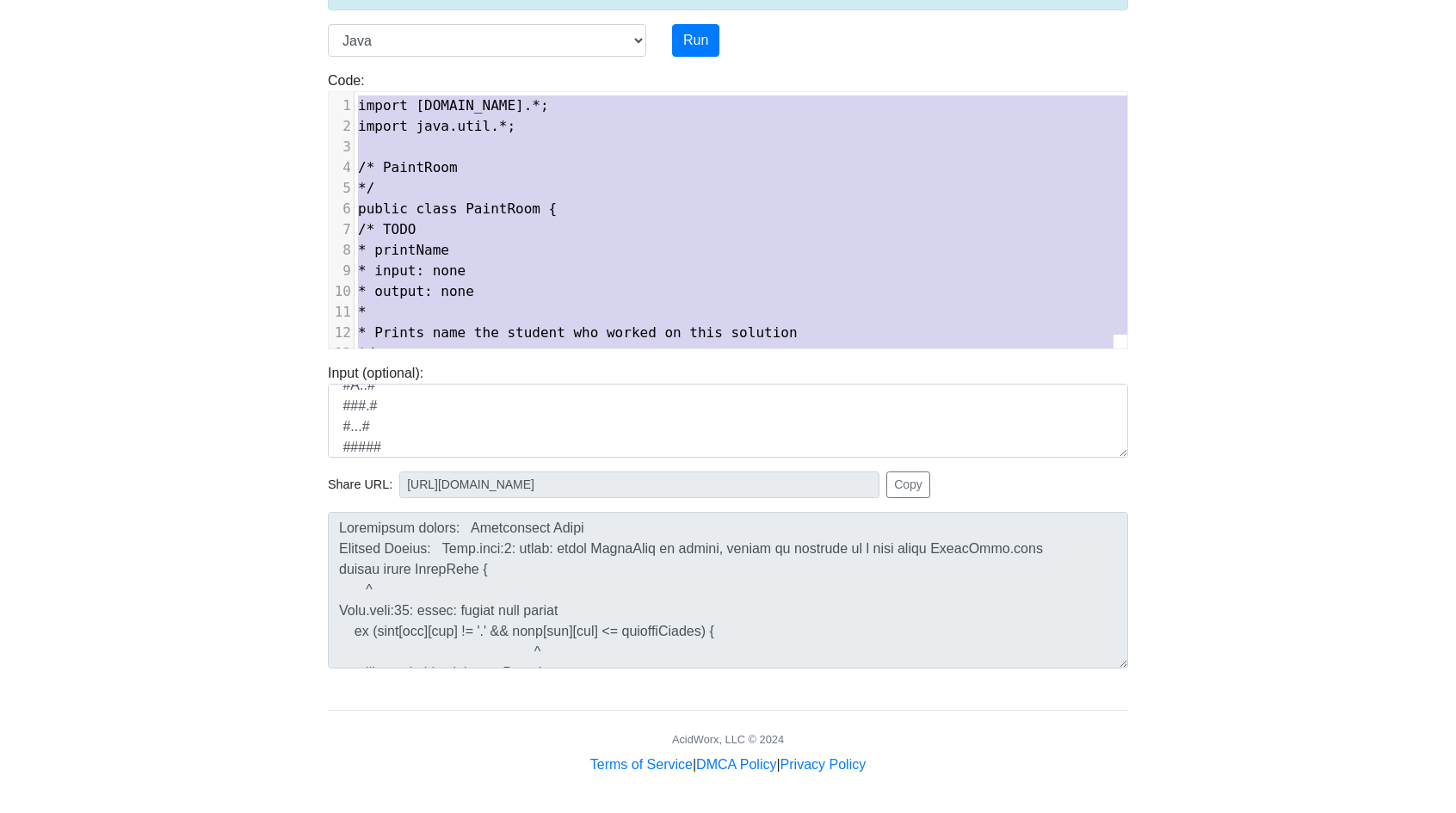
drag, startPoint x: 400, startPoint y: 295, endPoint x: 357, endPoint y: 31, distance: 267.5
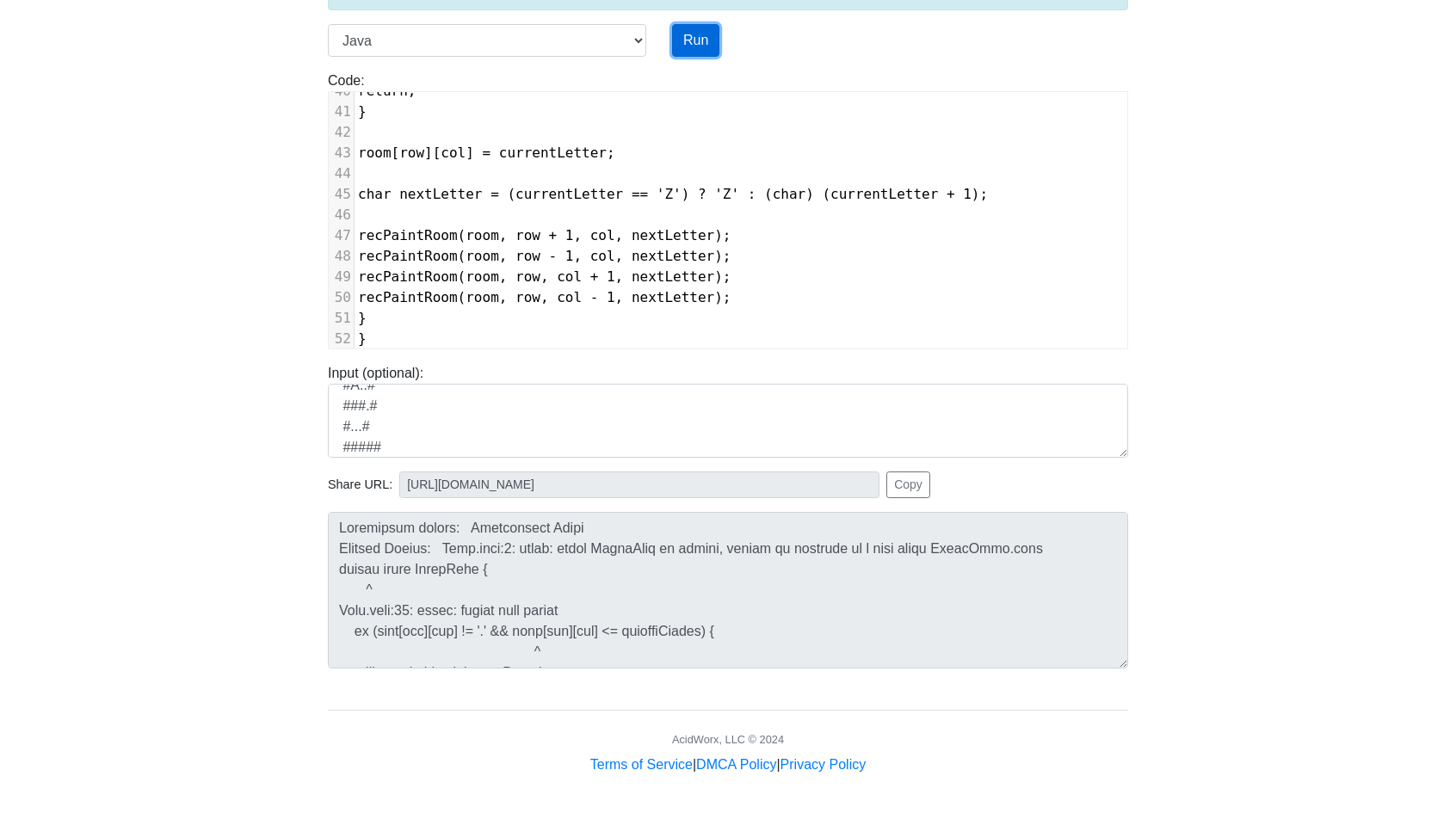
click at [704, 30] on button "Run" at bounding box center [696, 41] width 47 height 33
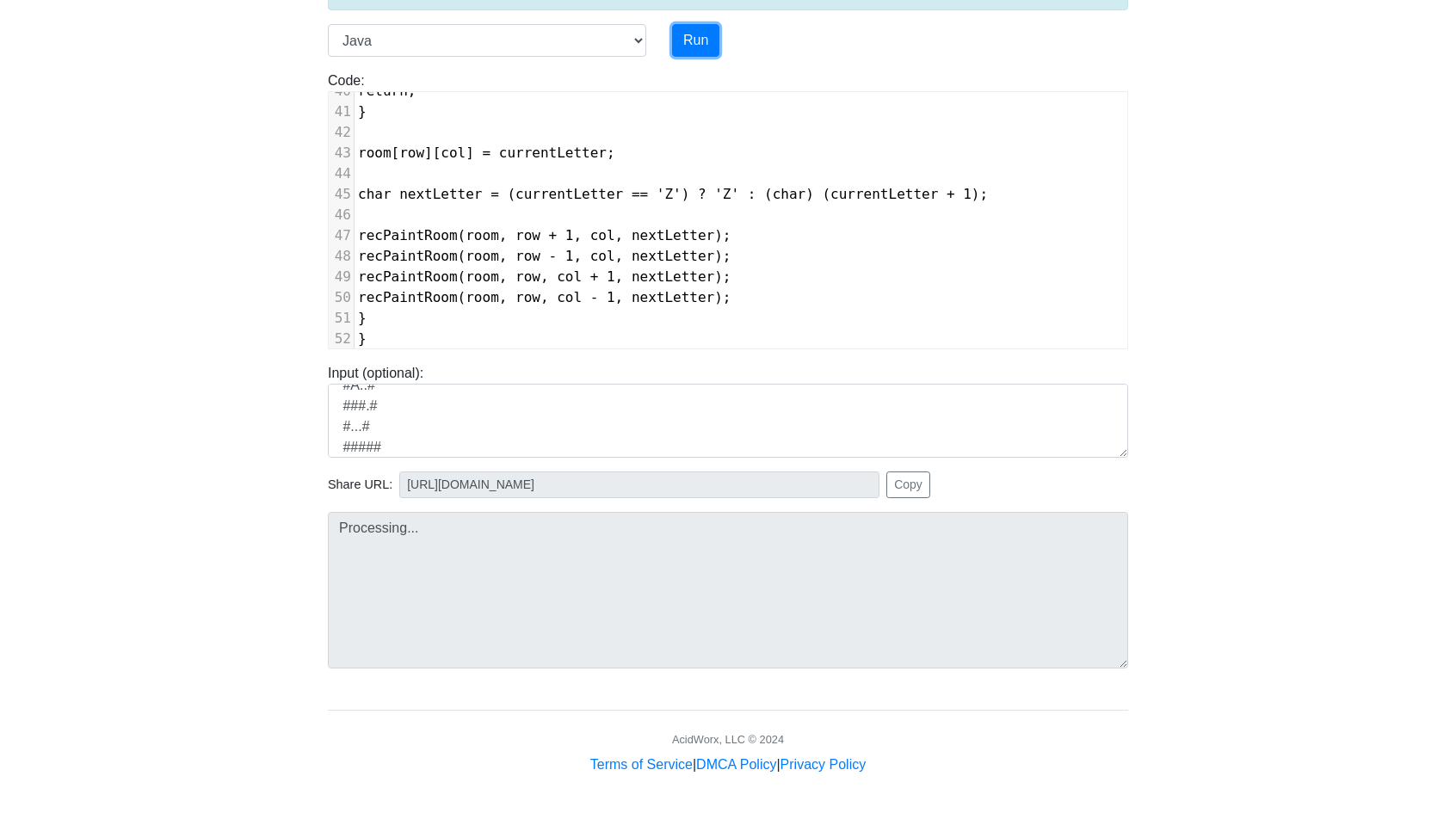
type input "https://codetester.io/runner?s=o1lApvkBWb"
type textarea "Submission status: Runtime Error (NZEC) Stderr: Error: Main method not found in…"
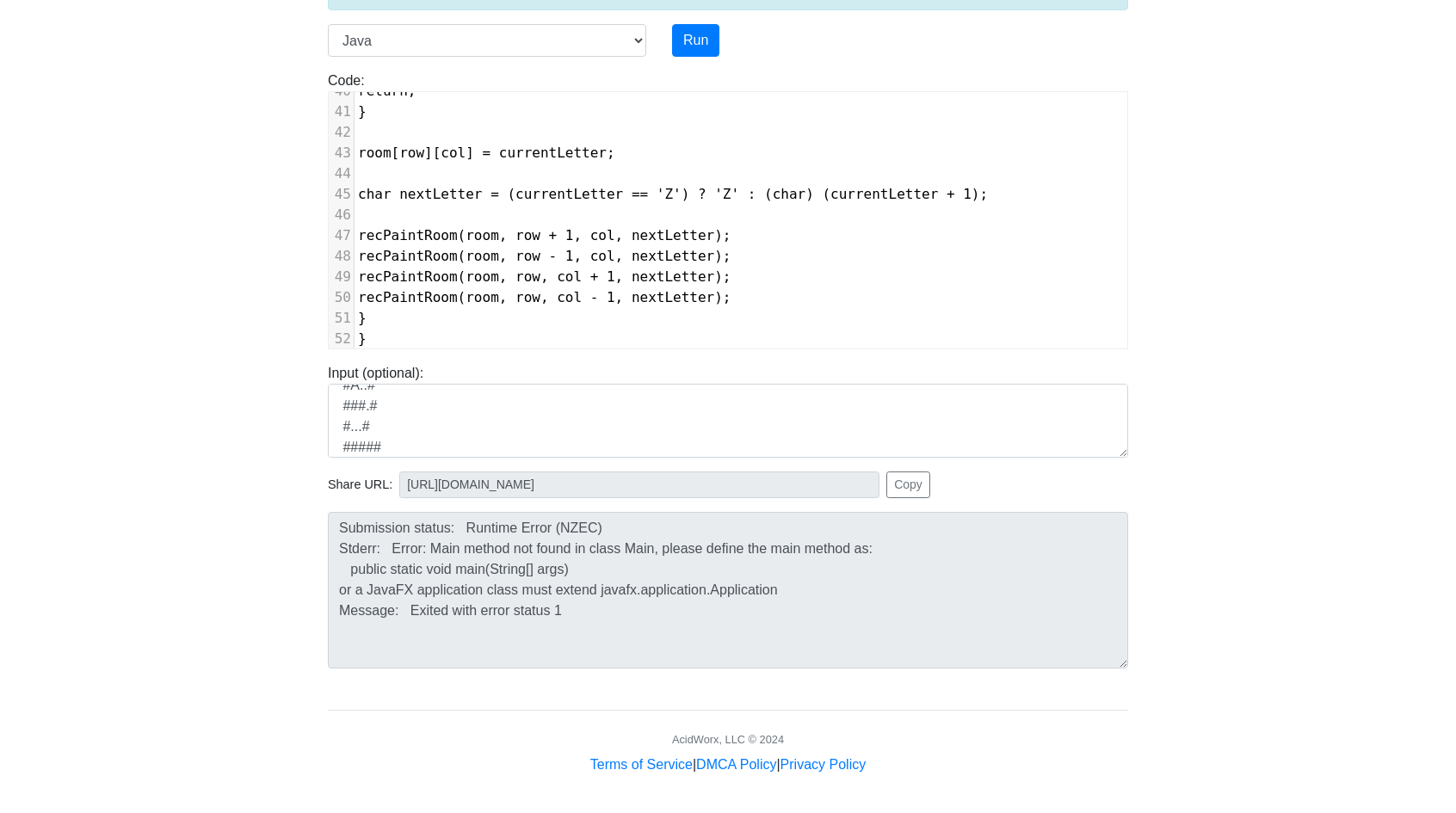
click at [319, 513] on div "Submission status: Runtime Error (NZEC) Stderr: Error: Main method not found in…" at bounding box center [728, 590] width 826 height 157
